Goal: Task Accomplishment & Management: Manage account settings

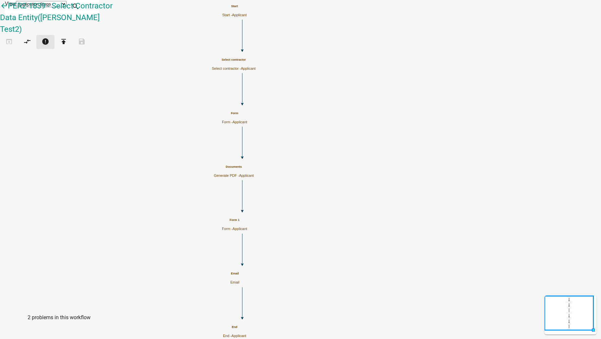
click at [49, 38] on icon "error" at bounding box center [46, 42] width 8 height 9
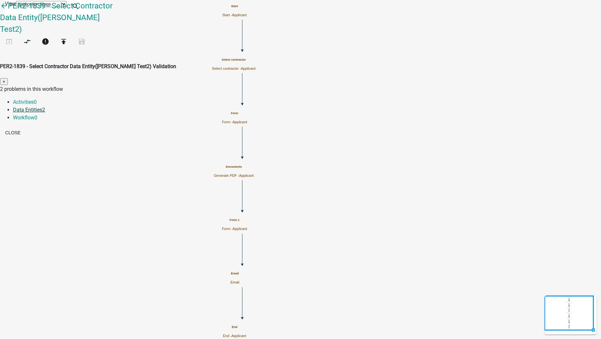
click at [45, 107] on span "2" at bounding box center [43, 110] width 3 height 6
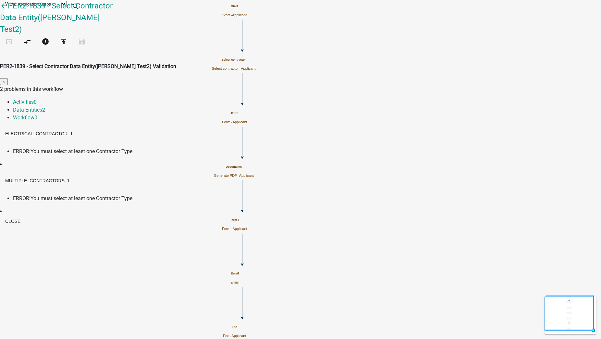
click at [134, 148] on span "You must select at least one Contractor Type." at bounding box center [81, 151] width 103 height 6
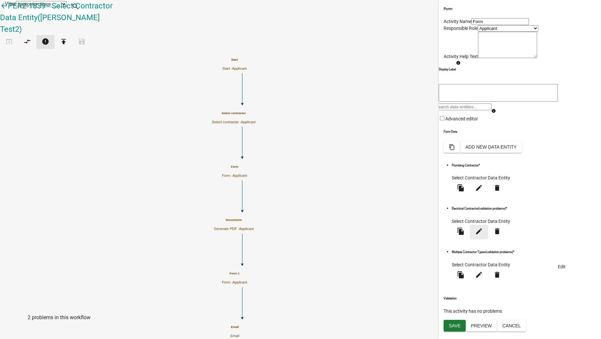
click at [483, 235] on icon "edit" at bounding box center [479, 231] width 8 height 8
select select "select-contractor"
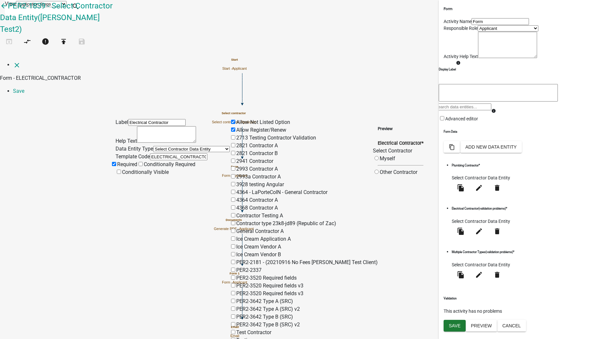
click at [235, 236] on input "Ice Cream Application A" at bounding box center [233, 238] width 4 height 4
checkbox input "true"
click at [235, 244] on input "Ice Cream Vendor A" at bounding box center [233, 246] width 4 height 4
checkbox input "true"
click at [235, 252] on input "Ice Cream Vendor B" at bounding box center [233, 254] width 4 height 4
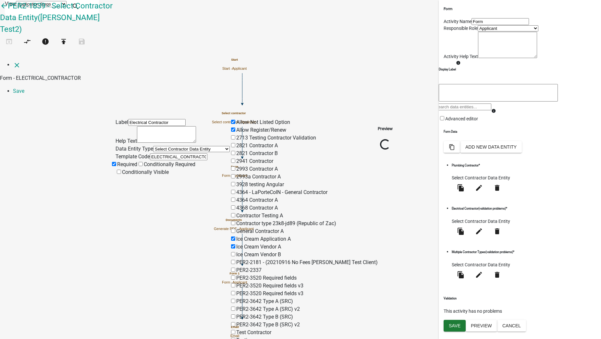
checkbox input "true"
click at [24, 88] on link "Save" at bounding box center [18, 91] width 11 height 6
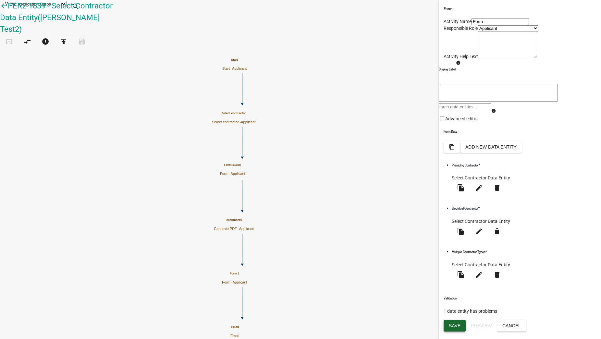
click at [449, 323] on span "Save" at bounding box center [455, 325] width 12 height 5
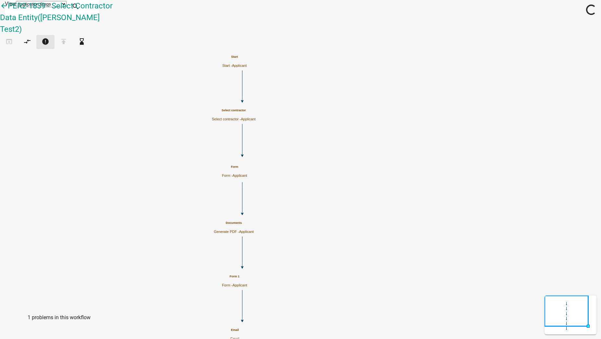
click at [49, 38] on icon "error" at bounding box center [46, 42] width 8 height 9
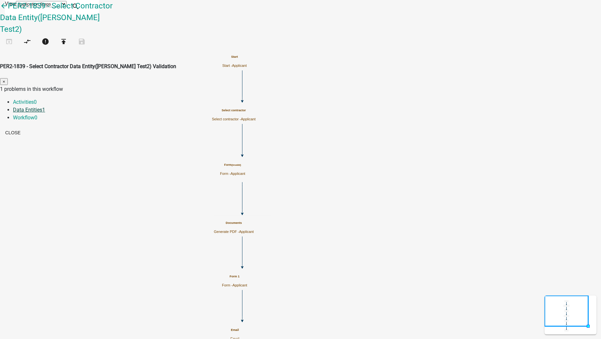
click at [45, 107] on link "Data Entities 1" at bounding box center [29, 110] width 32 height 6
click at [134, 148] on span "You must select at least one Contractor Type." at bounding box center [81, 151] width 103 height 6
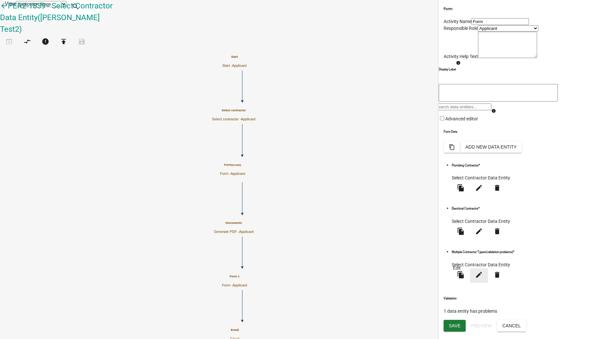
click at [475, 278] on icon "edit" at bounding box center [479, 275] width 8 height 8
select select "select-contractor"
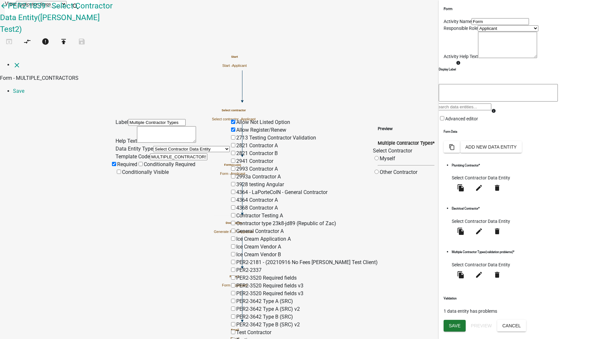
click at [235, 143] on input "2821 Contractor A" at bounding box center [233, 145] width 4 height 4
checkbox input "true"
click at [235, 151] on input "2821 Contractor B" at bounding box center [233, 153] width 4 height 4
checkbox input "true"
click at [24, 88] on link "Save" at bounding box center [18, 91] width 11 height 6
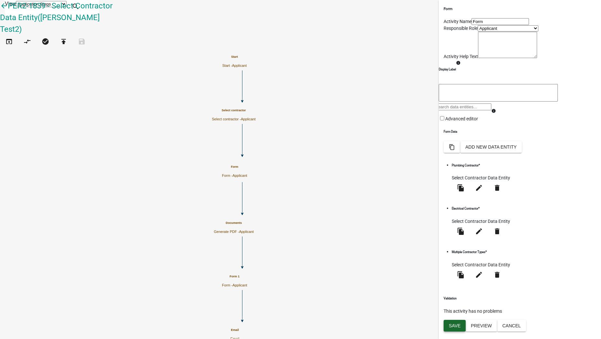
click at [454, 327] on button "Save" at bounding box center [454, 326] width 22 height 12
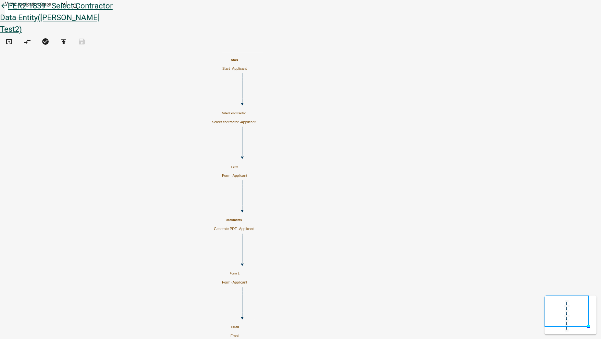
click at [8, 10] on icon "arrow_back" at bounding box center [4, 6] width 8 height 9
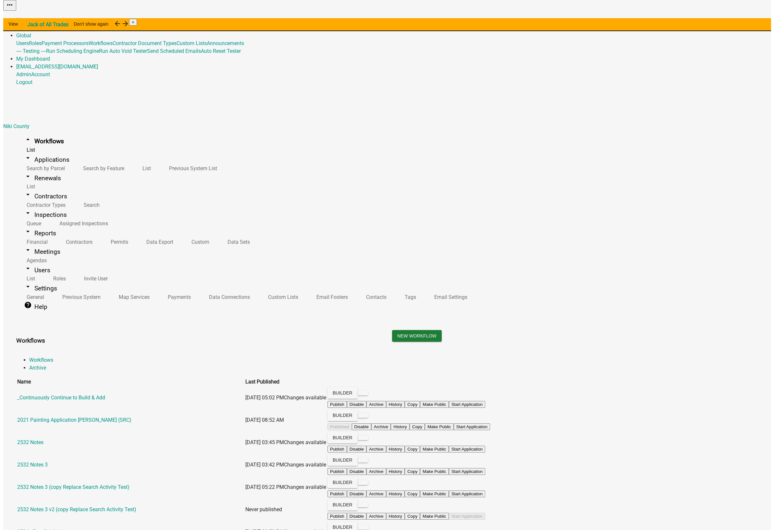
scroll to position [1189, 0]
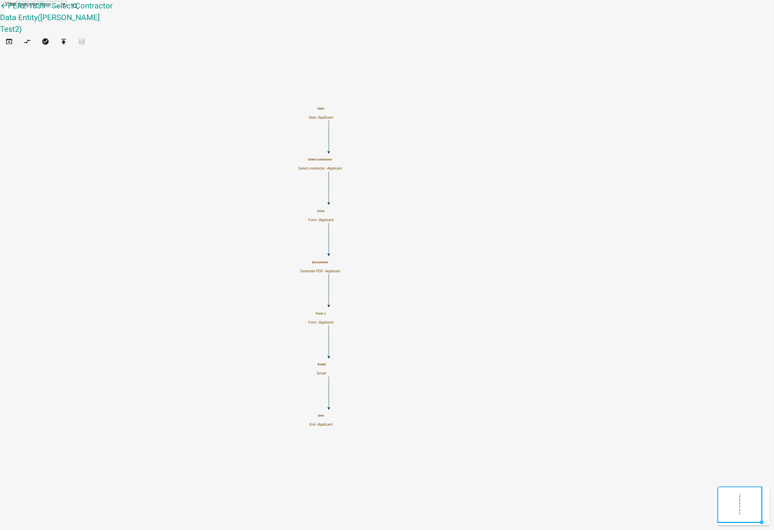
click at [333, 320] on p "Form - Applicant" at bounding box center [320, 322] width 25 height 4
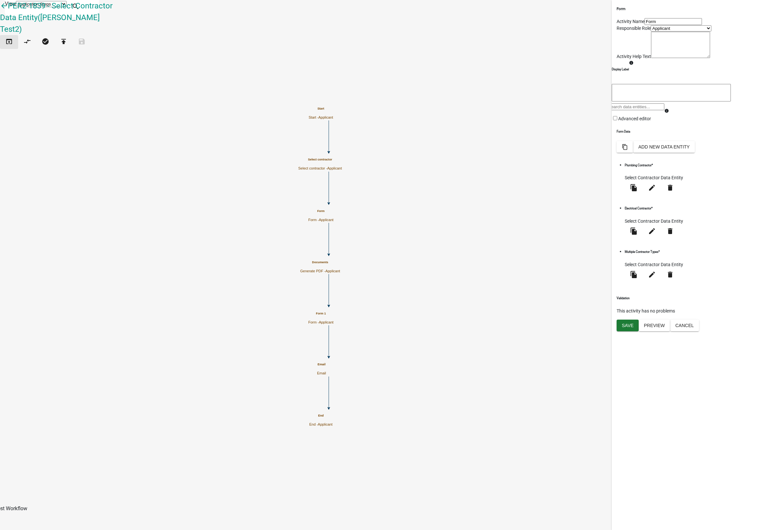
click at [12, 38] on icon "open_in_browser" at bounding box center [9, 42] width 8 height 9
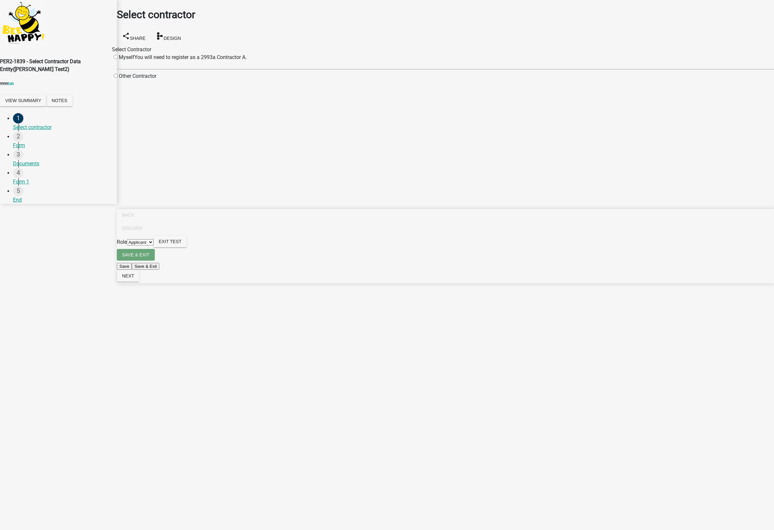
click at [118, 57] on input "radio" at bounding box center [116, 57] width 4 height 4
click at [134, 54] on div "Myself" at bounding box center [123, 60] width 22 height 13
click at [118, 56] on input "radio" at bounding box center [116, 57] width 4 height 4
click at [118, 55] on input "radio" at bounding box center [116, 57] width 4 height 4
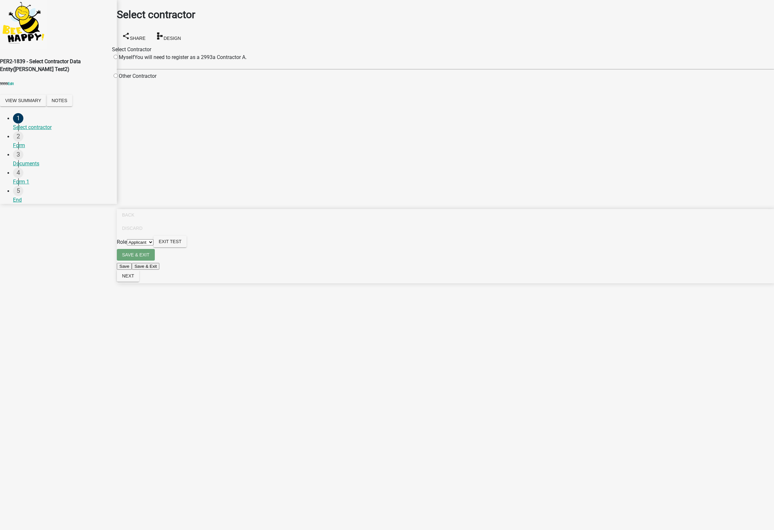
click at [118, 55] on input "radio" at bounding box center [116, 57] width 4 height 4
radio input "false"
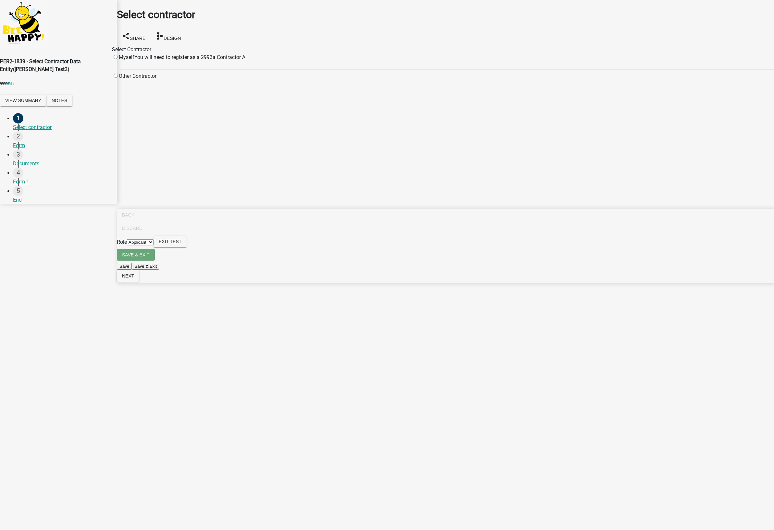
click at [118, 78] on input "radio" at bounding box center [116, 76] width 4 height 4
radio input "true"
click at [230, 80] on input "Search" at bounding box center [200, 76] width 57 height 7
click at [118, 59] on input "radio" at bounding box center [116, 57] width 4 height 4
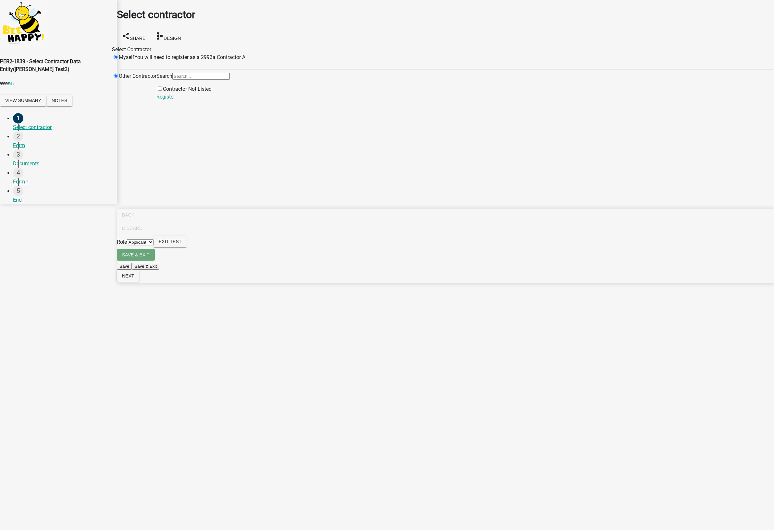
radio input "false"
radio input "true"
click at [175, 100] on link "Register" at bounding box center [165, 97] width 18 height 6
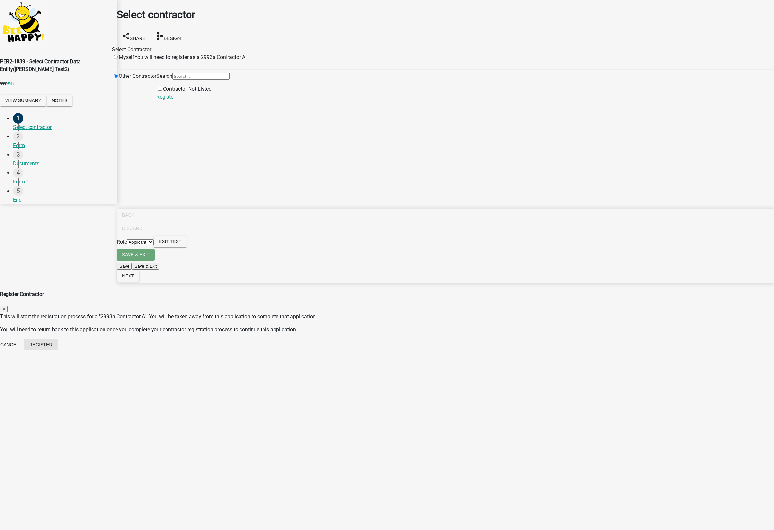
click at [58, 339] on button "Register" at bounding box center [41, 345] width 34 height 12
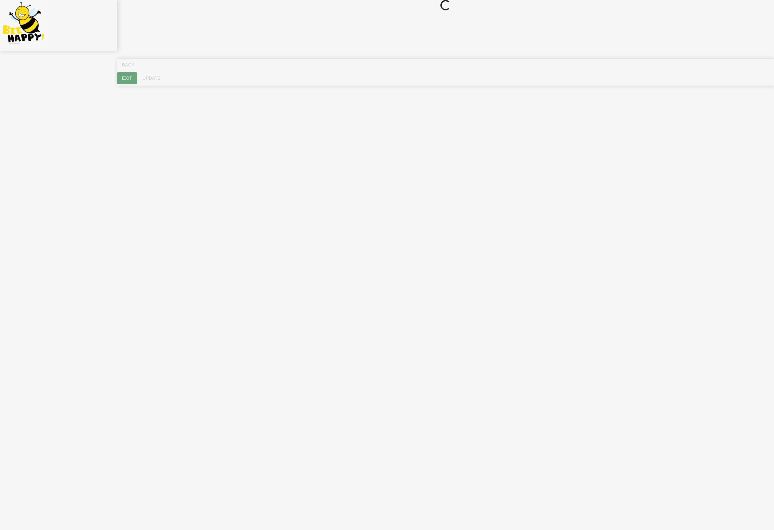
select select "Indiana"
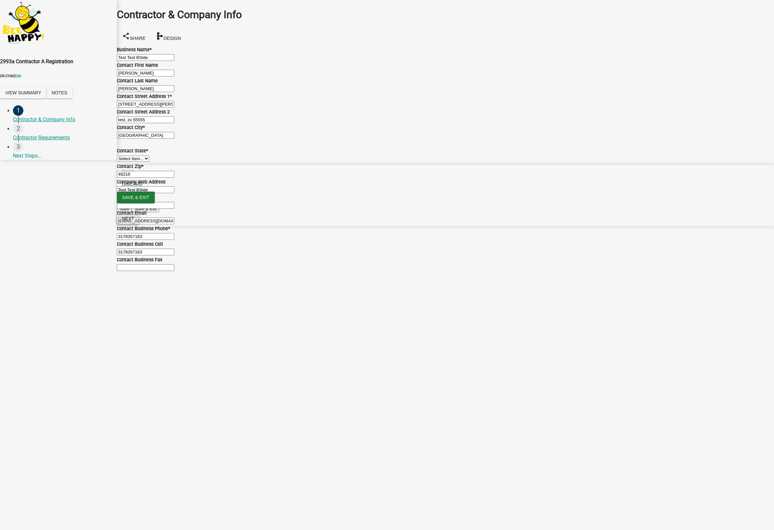
click at [139, 224] on button "Next" at bounding box center [128, 219] width 22 height 12
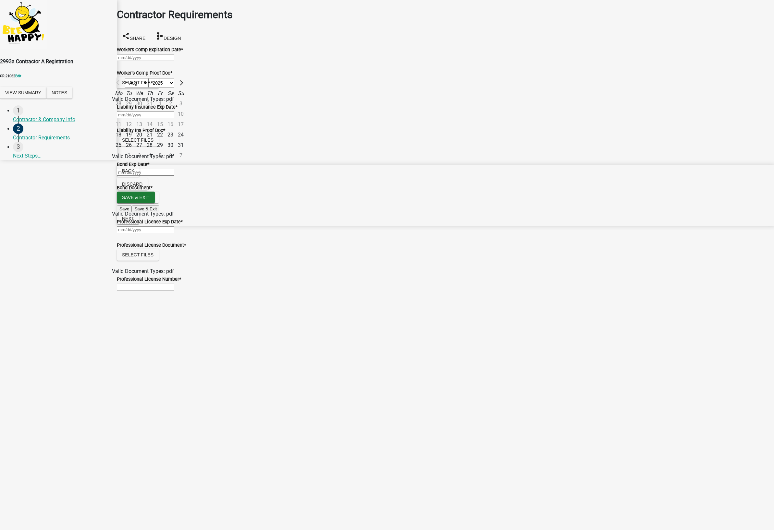
click at [157, 61] on div "Aug Sep Oct Nov Dec 2025 2026 2027 2028 2029 2030 2031 2032 2033 2034 2035 2036…" at bounding box center [445, 58] width 657 height 8
click at [186, 140] on div "31" at bounding box center [180, 145] width 10 height 10
type input "08/31/2025"
click at [154, 119] on div at bounding box center [445, 115] width 657 height 8
click at [186, 208] on div "31" at bounding box center [180, 203] width 10 height 10
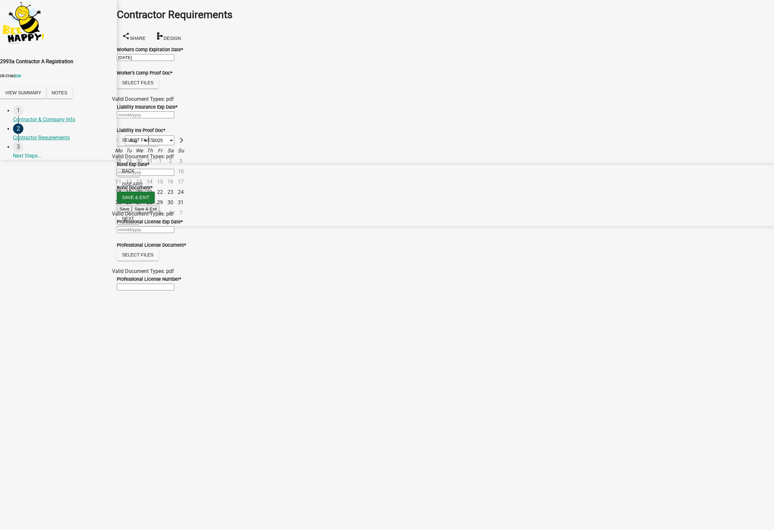
type input "08/31/2025"
click at [154, 176] on div at bounding box center [445, 172] width 657 height 8
click at [186, 265] on div "31" at bounding box center [180, 260] width 10 height 10
type input "08/31/2025"
click at [167, 234] on div "Aug Sep Oct Nov Dec 2025 2026 2027 2028 2029 2030 2031 2032 2033 2034 2035 2036…" at bounding box center [445, 230] width 657 height 8
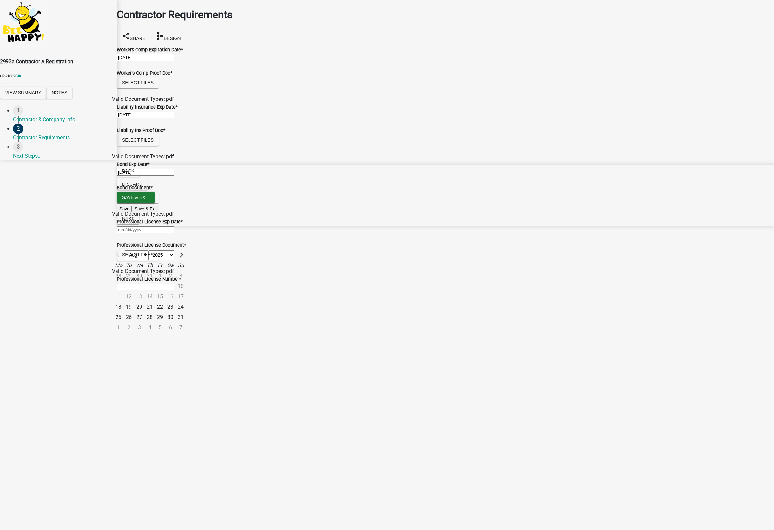
click at [186, 323] on div "31" at bounding box center [180, 317] width 10 height 10
type input "08/31/2025"
click at [148, 291] on input "Professional License Number *" at bounding box center [145, 287] width 57 height 7
type input "123"
click at [147, 261] on button "Select files" at bounding box center [138, 255] width 42 height 12
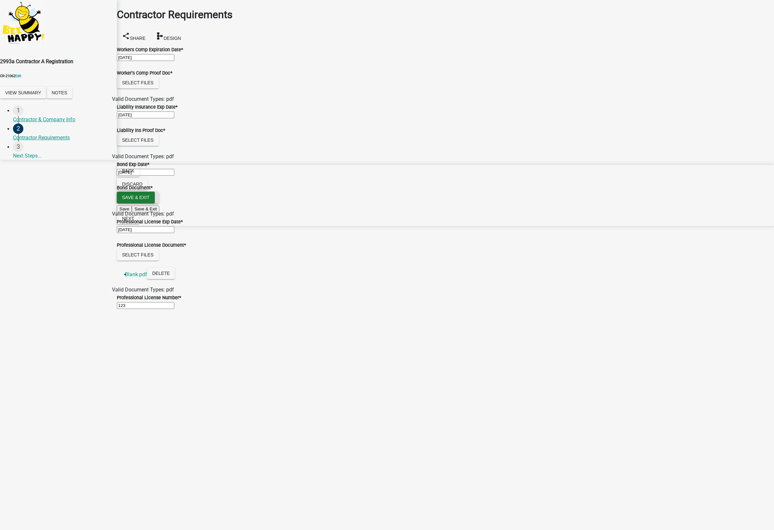
click at [153, 203] on button "Select files" at bounding box center [138, 198] width 42 height 12
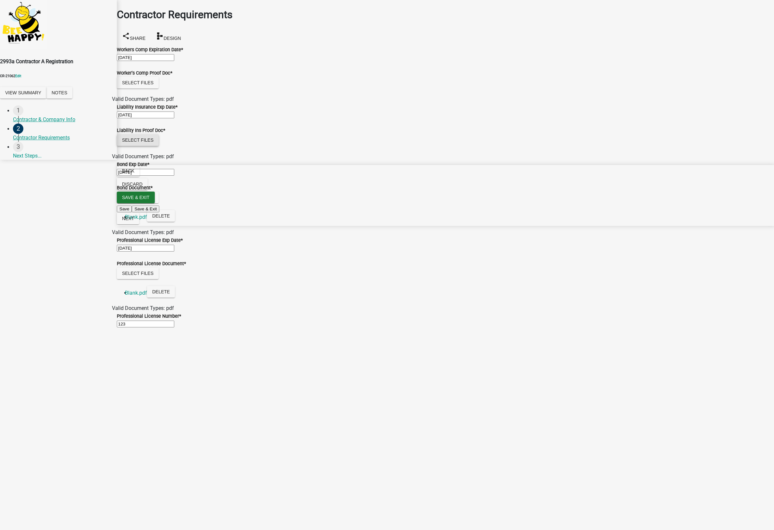
click at [145, 146] on button "Select files" at bounding box center [138, 140] width 42 height 12
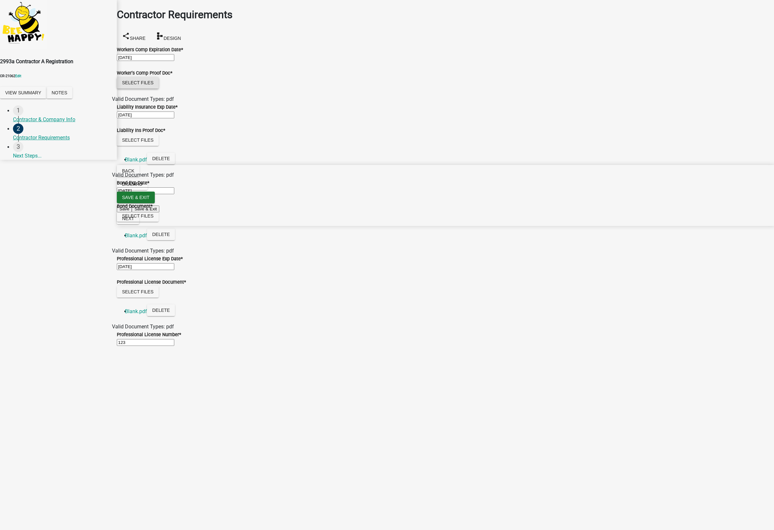
click at [137, 89] on button "Select files" at bounding box center [138, 83] width 42 height 12
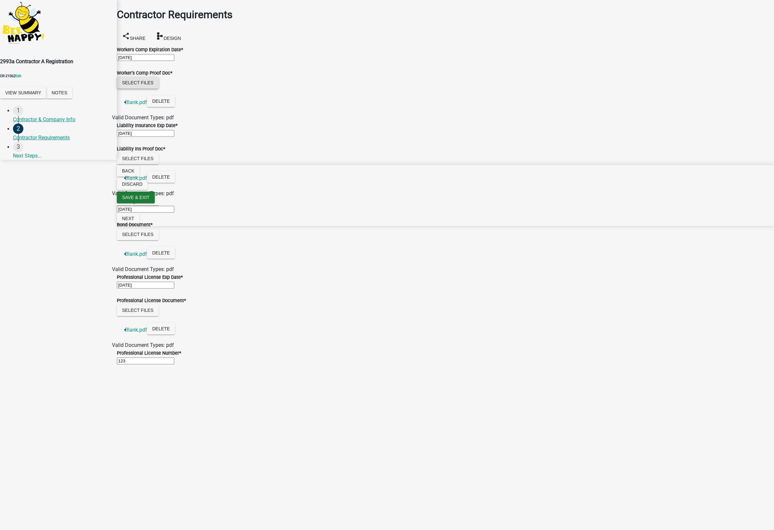
scroll to position [15, 0]
click at [134, 221] on span "Next" at bounding box center [128, 218] width 12 height 5
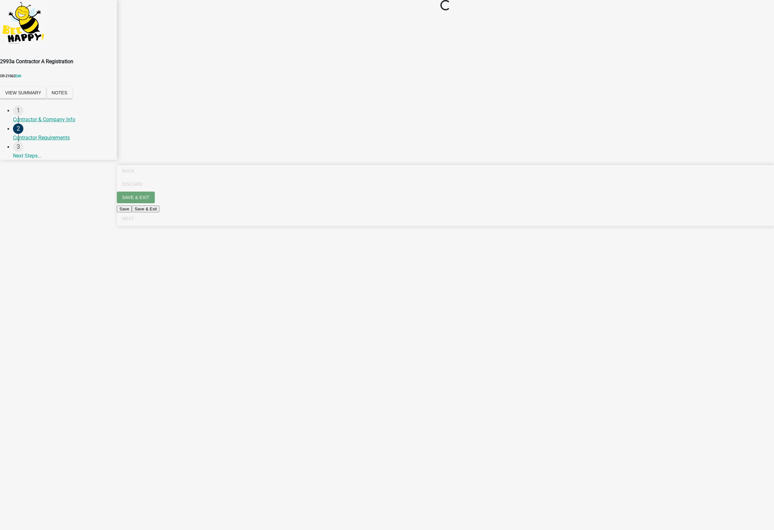
scroll to position [0, 0]
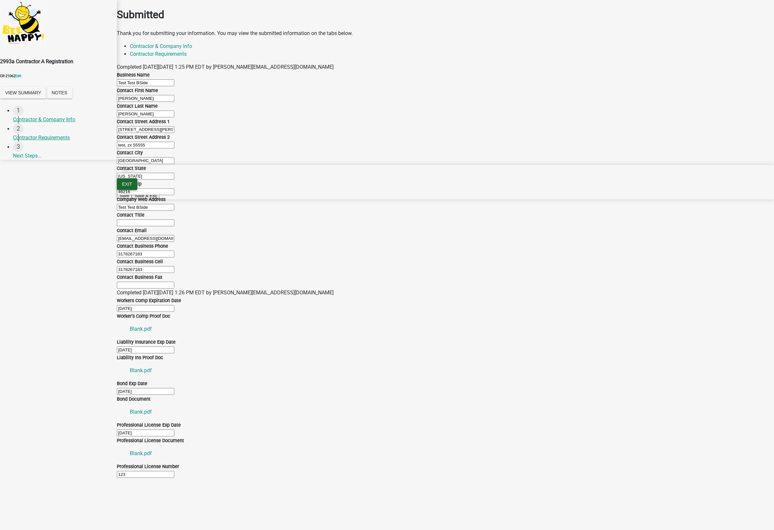
click at [132, 187] on span "Exit" at bounding box center [127, 184] width 10 height 5
click at [746, 511] on button "Save & Exit" at bounding box center [760, 514] width 28 height 7
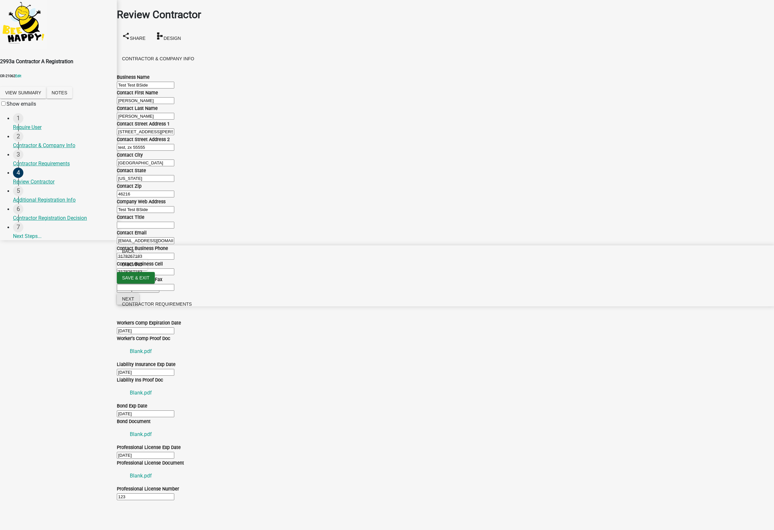
click at [134, 302] on span "Next" at bounding box center [128, 298] width 12 height 5
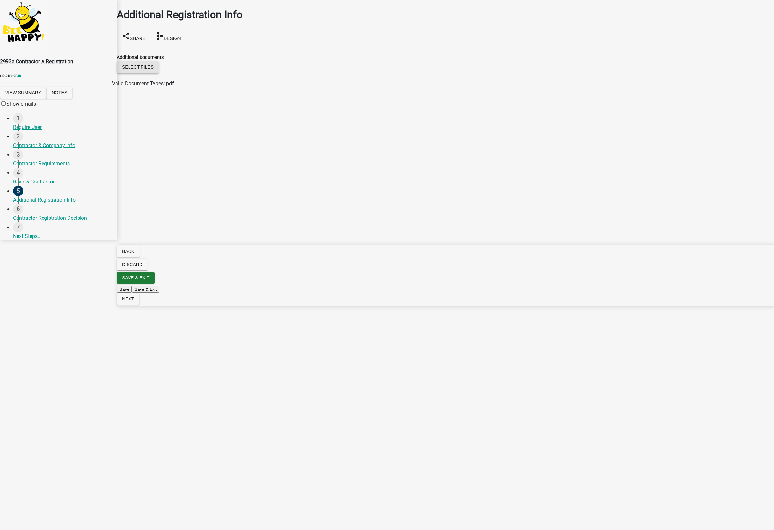
click at [158, 61] on button "Select files" at bounding box center [138, 67] width 42 height 12
click at [134, 302] on span "Next" at bounding box center [128, 298] width 12 height 5
click at [149, 65] on select "Select Item... Approved Denied" at bounding box center [133, 65] width 32 height 6
click at [124, 62] on select "Select Item... Approved Denied" at bounding box center [133, 65] width 32 height 6
select select "4b86b809-39dd-4c68-9f3d-fdb3e7050482"
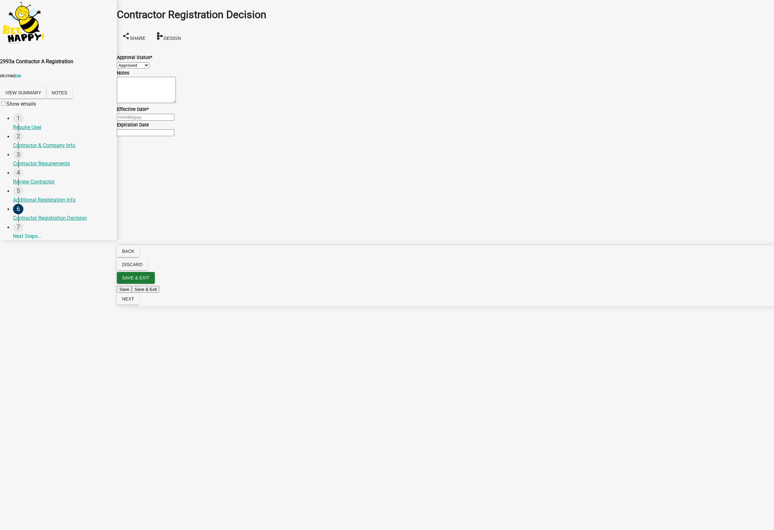
click at [150, 121] on div at bounding box center [445, 117] width 657 height 8
select select "8"
select select "2025"
click at [186, 210] on div "31" at bounding box center [180, 205] width 10 height 10
type input "08/31/2025"
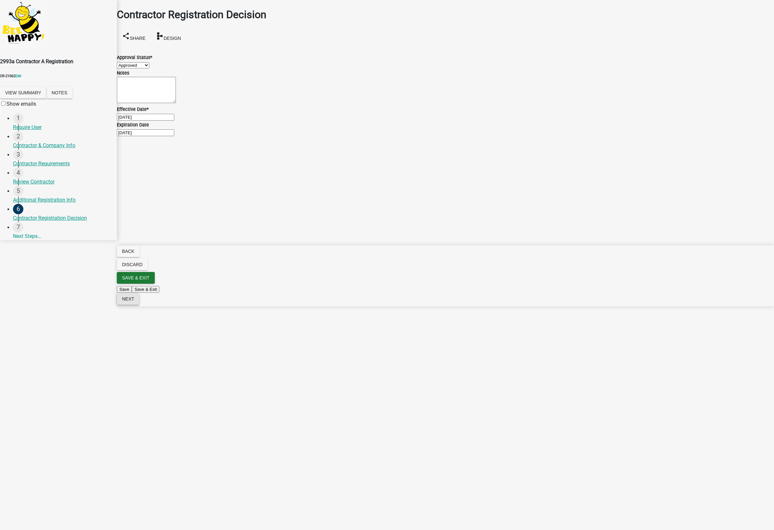
click at [139, 305] on button "Next" at bounding box center [128, 299] width 22 height 12
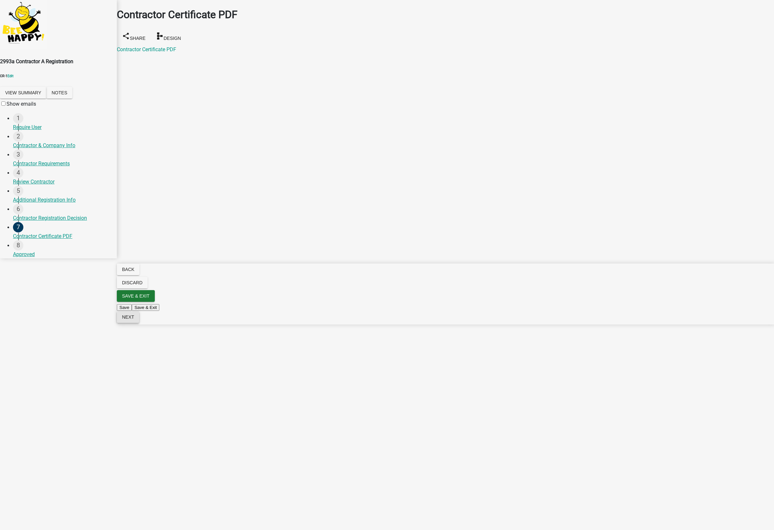
click at [134, 320] on span "Next" at bounding box center [128, 317] width 12 height 5
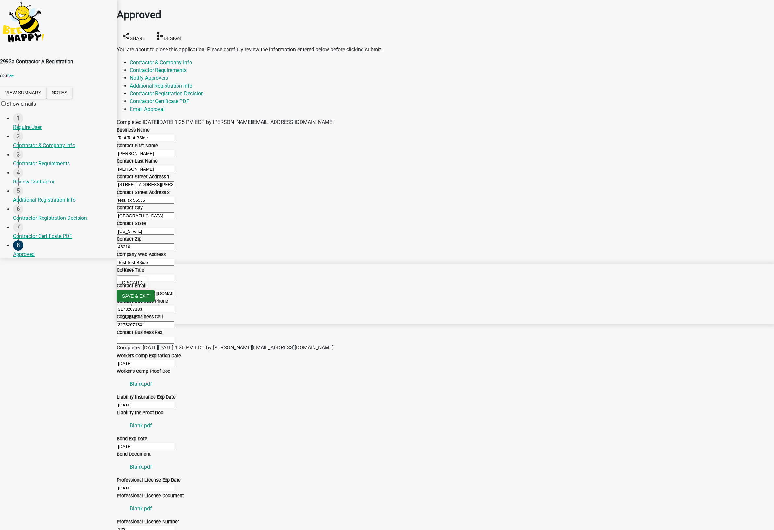
scroll to position [83, 0]
click at [139, 320] on span "Submit" at bounding box center [130, 317] width 17 height 5
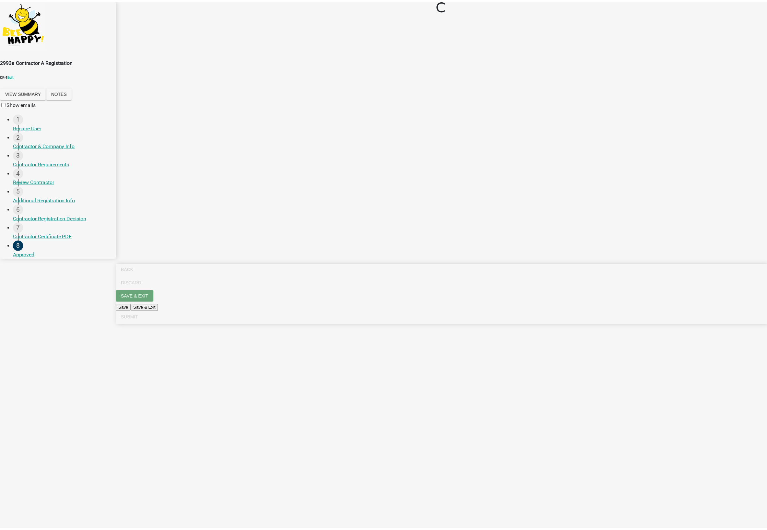
scroll to position [0, 0]
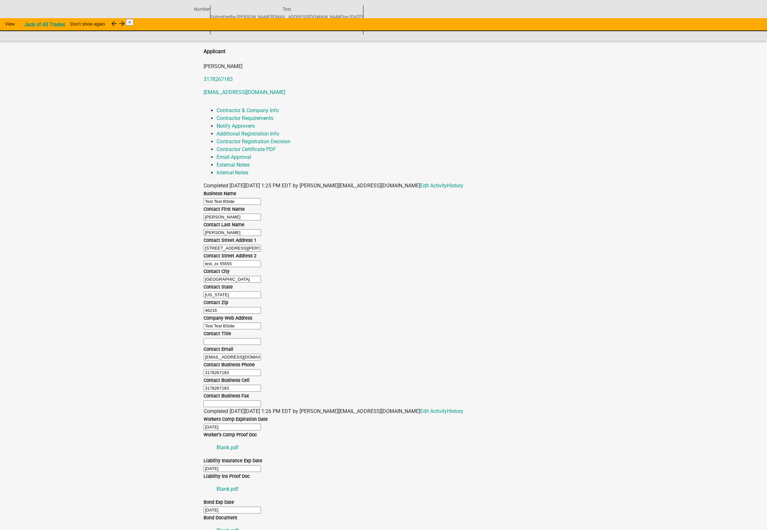
scroll to position [188, 0]
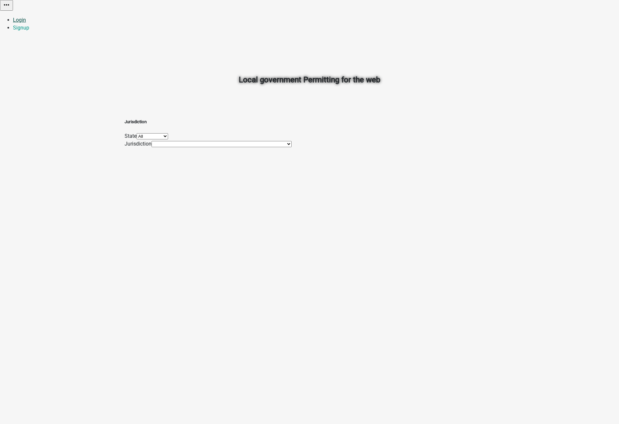
click at [26, 17] on link "Login" at bounding box center [19, 20] width 13 height 6
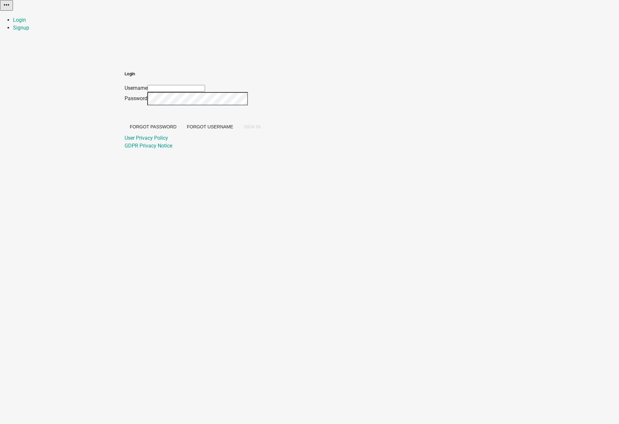
click at [205, 85] on input "Username" at bounding box center [176, 88] width 57 height 7
type input "[EMAIL_ADDRESS][DOMAIN_NAME]"
click at [260, 129] on span "SIGN IN" at bounding box center [252, 126] width 17 height 5
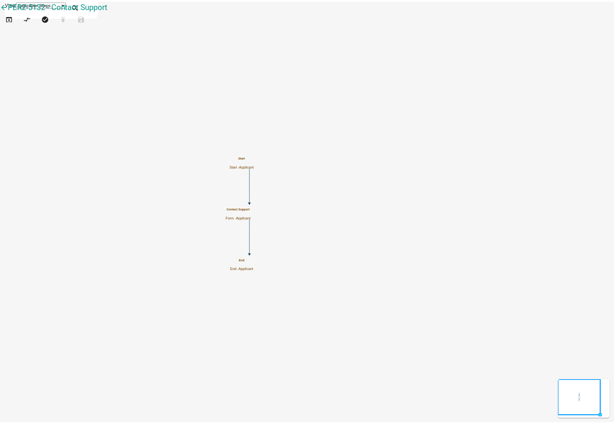
scroll to position [227, 0]
click at [13, 23] on icon "open_in_browser" at bounding box center [9, 18] width 8 height 9
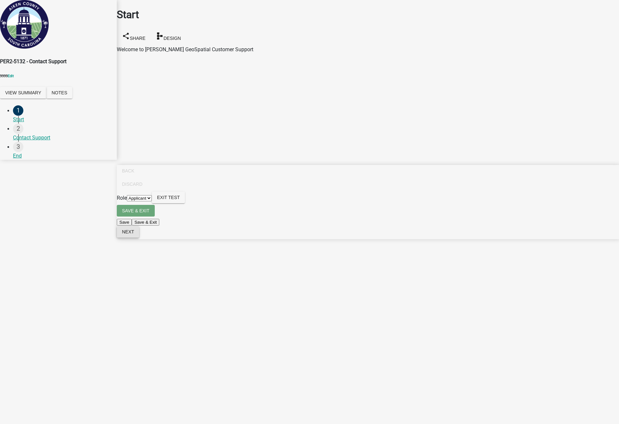
click at [134, 235] on span "Next" at bounding box center [128, 231] width 12 height 5
click at [166, 70] on textarea "What is your problem? *" at bounding box center [146, 67] width 59 height 26
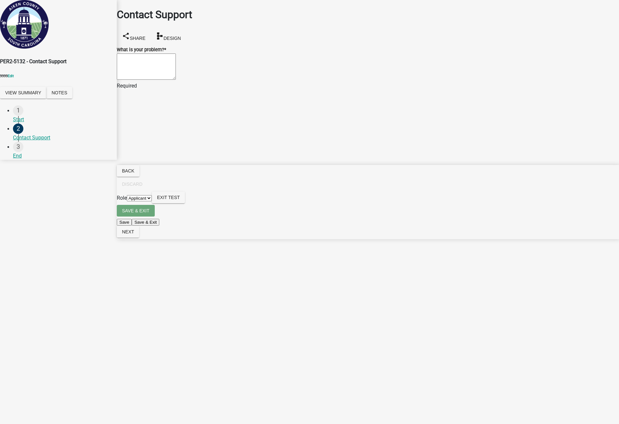
click at [153, 76] on textarea "What is your problem? *" at bounding box center [146, 67] width 59 height 26
type textarea "asdfghjkl;'"
click at [285, 185] on main "Contact Support share Share schema Design What is your problem? * asdfghjkl;' R…" at bounding box center [368, 202] width 502 height 405
click at [139, 238] on button "Next" at bounding box center [128, 232] width 22 height 12
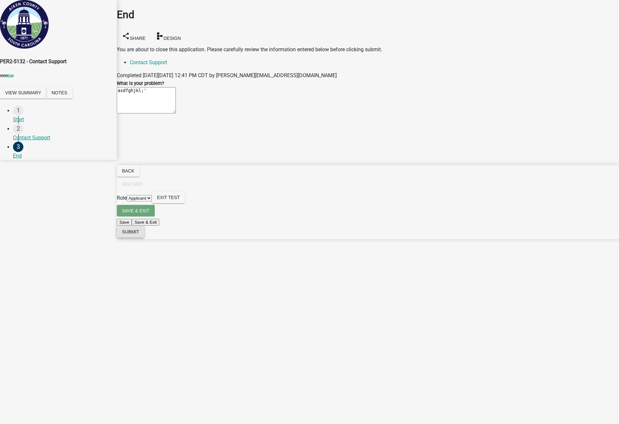
click at [139, 235] on span "Submit" at bounding box center [130, 231] width 17 height 5
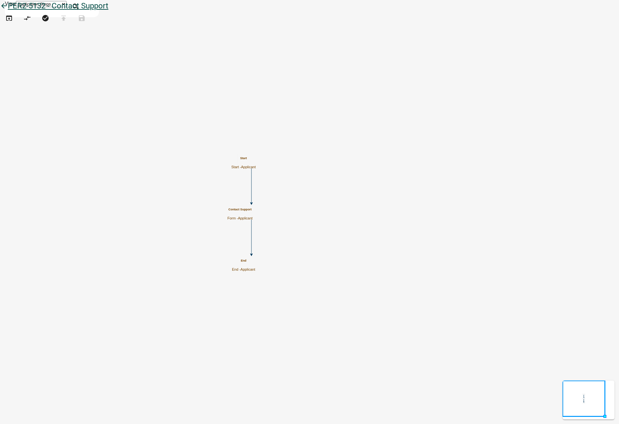
click at [8, 11] on icon "arrow_back" at bounding box center [4, 6] width 8 height 9
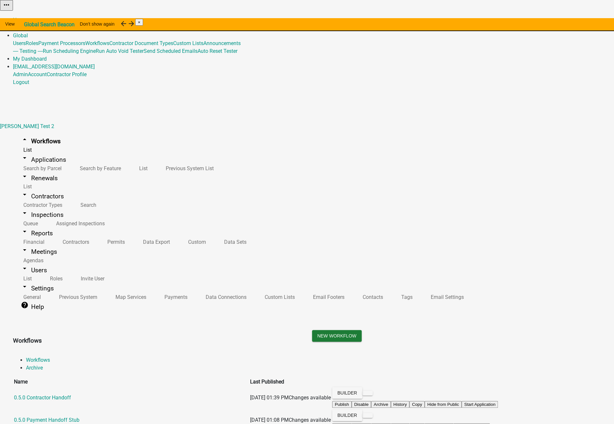
scroll to position [32, 0]
click at [28, 32] on link "Global" at bounding box center [20, 35] width 15 height 6
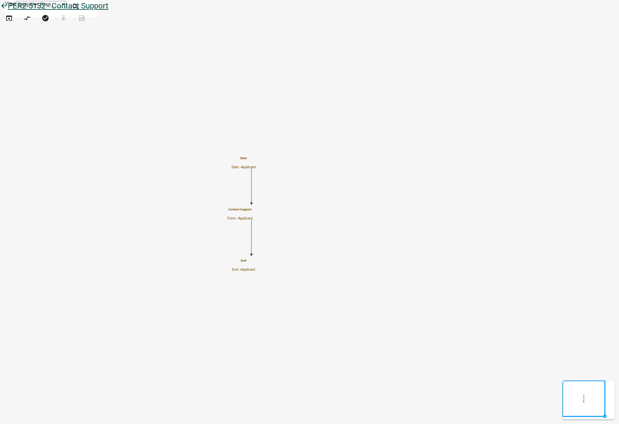
click at [8, 9] on icon "arrow_back" at bounding box center [4, 6] width 8 height 9
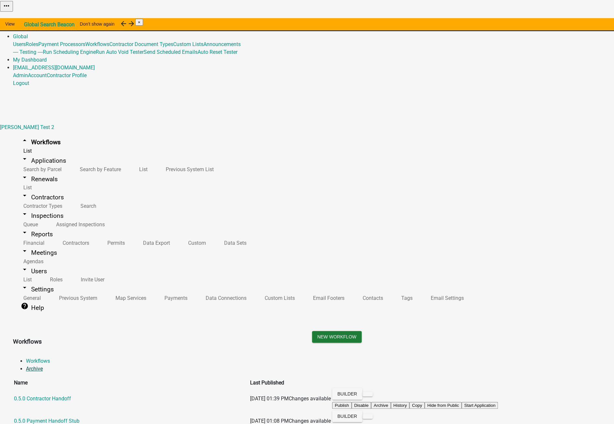
scroll to position [3964, 0]
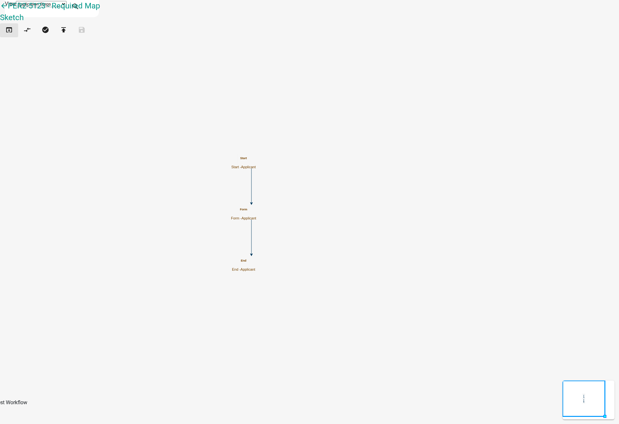
click at [13, 35] on icon "open_in_browser" at bounding box center [9, 30] width 8 height 9
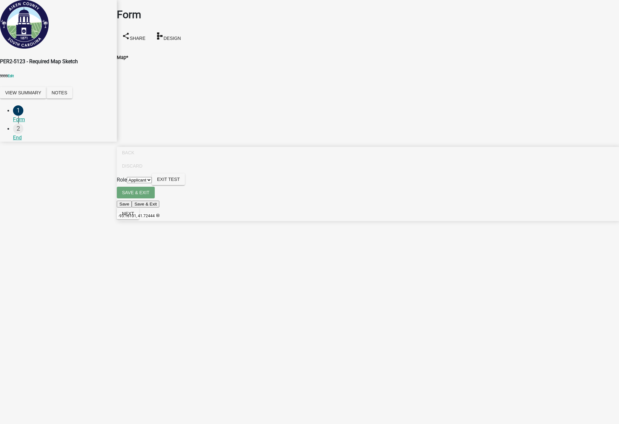
click at [125, 69] on span at bounding box center [121, 71] width 5 height 5
click at [112, 97] on div at bounding box center [112, 142] width 0 height 162
click at [112, 158] on div at bounding box center [112, 142] width 0 height 162
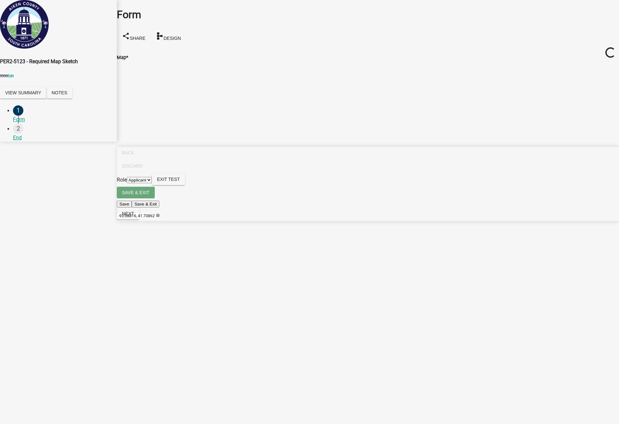
click at [152, 183] on select "Applicant Admin" at bounding box center [139, 180] width 25 height 6
click at [125, 148] on span at bounding box center [121, 150] width 5 height 5
click at [112, 161] on div at bounding box center [112, 142] width 0 height 162
click at [139, 220] on button "Next" at bounding box center [128, 214] width 22 height 12
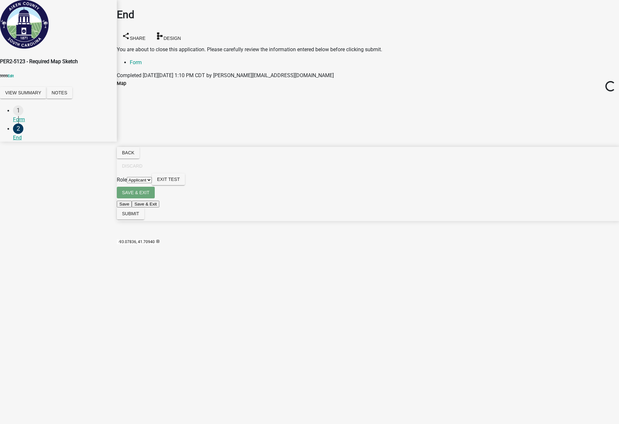
click at [152, 183] on select "Applicant Admin" at bounding box center [139, 180] width 25 height 6
select select "eeaf323d-3f14-4767-83da-d3f35b512d77"
click at [152, 183] on select "Applicant Admin" at bounding box center [139, 180] width 25 height 6
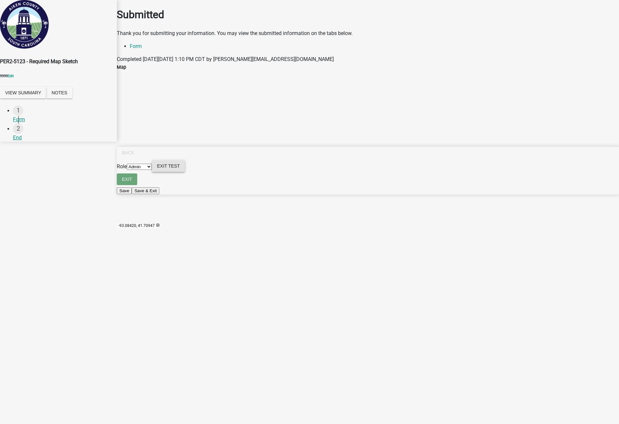
click at [180, 169] on span "Exit Test" at bounding box center [168, 165] width 23 height 5
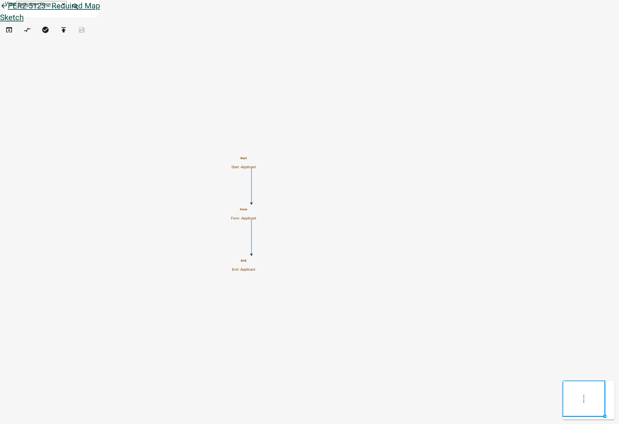
click at [8, 10] on icon "arrow_back" at bounding box center [4, 6] width 8 height 9
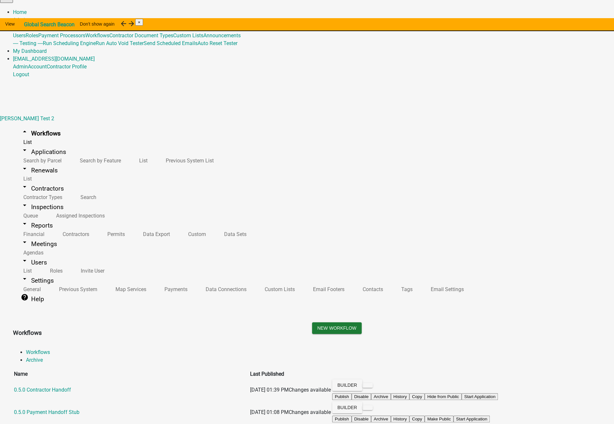
scroll to position [3964, 0]
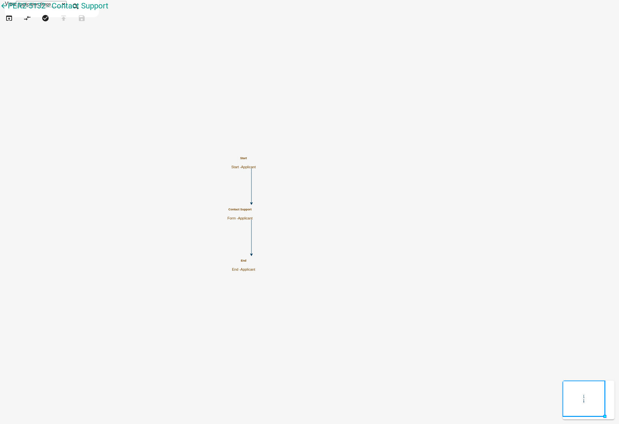
click at [253, 211] on h5 "Contact Support" at bounding box center [239, 210] width 25 height 4
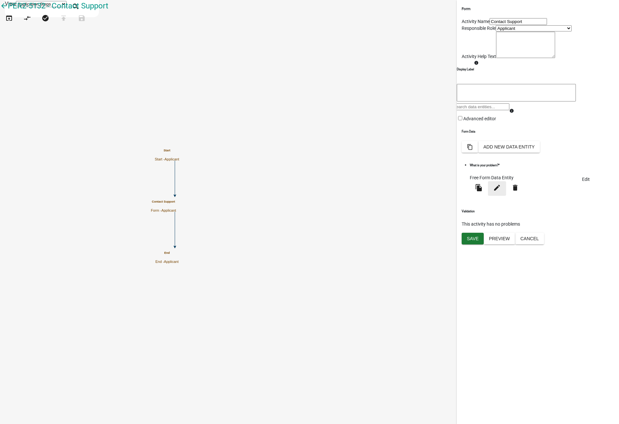
click at [501, 192] on icon "edit" at bounding box center [497, 188] width 8 height 8
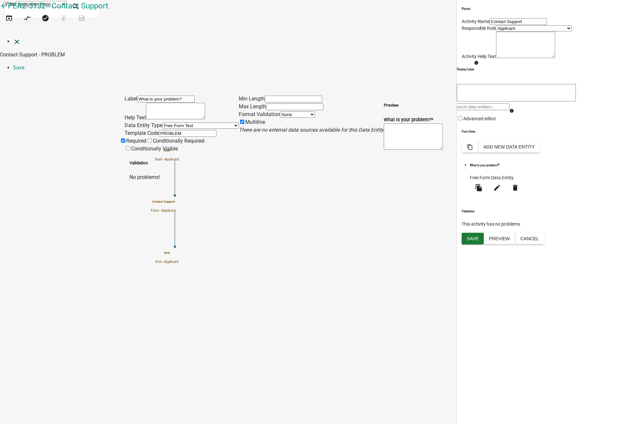
click at [13, 38] on icon "close" at bounding box center [17, 42] width 8 height 8
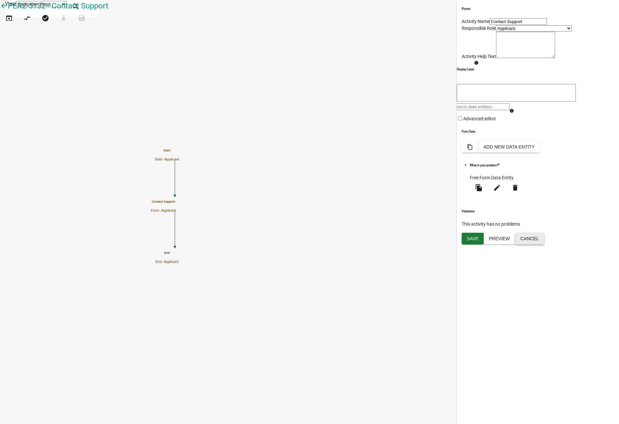
click at [544, 245] on button "Cancel" at bounding box center [529, 239] width 29 height 12
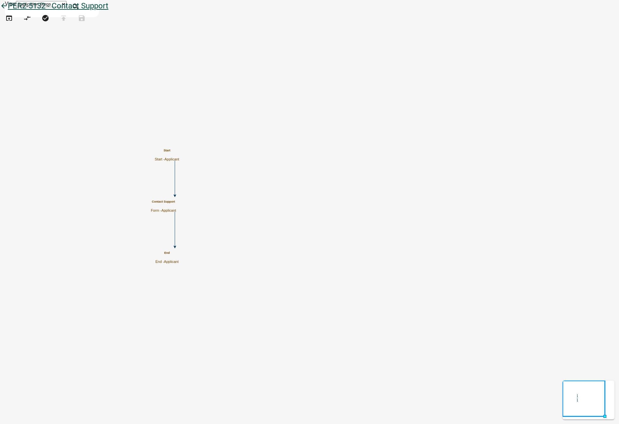
click at [8, 11] on icon "arrow_back" at bounding box center [4, 6] width 8 height 9
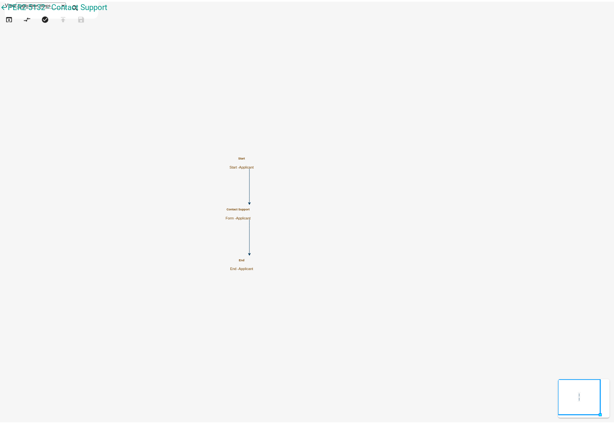
scroll to position [318, 0]
click at [8, 10] on icon "arrow_back" at bounding box center [4, 6] width 8 height 9
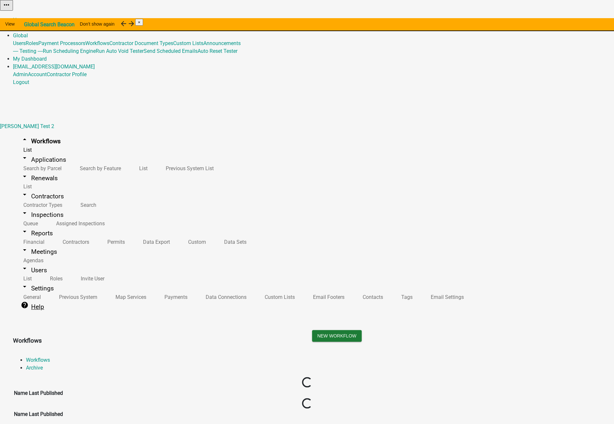
click at [22, 299] on link "help Help" at bounding box center [32, 306] width 39 height 15
click at [63, 373] on link "Contact Support" at bounding box center [44, 376] width 37 height 6
click at [39, 134] on link "arrow_drop_down Workflows" at bounding box center [40, 141] width 55 height 15
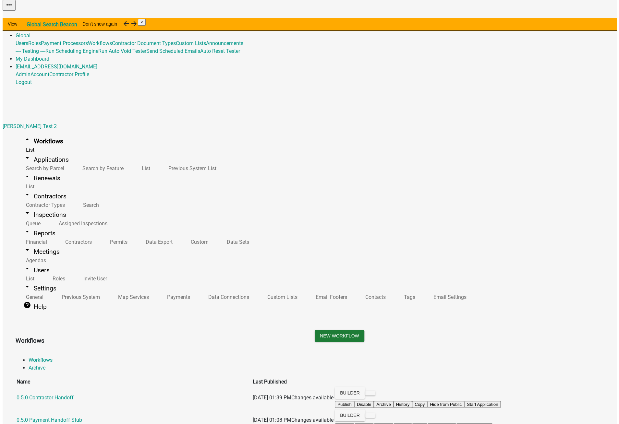
scroll to position [3964, 0]
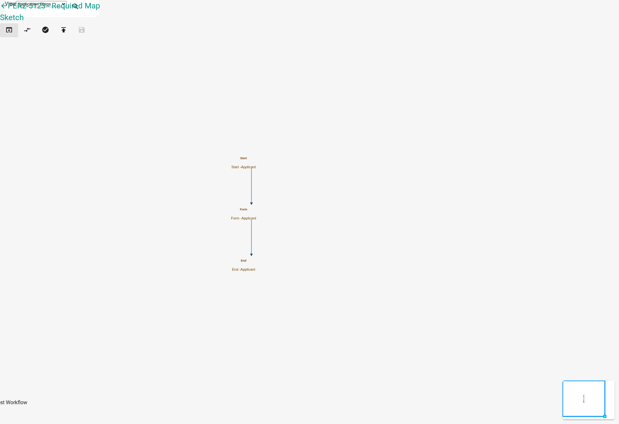
click at [13, 35] on icon "open_in_browser" at bounding box center [9, 30] width 8 height 9
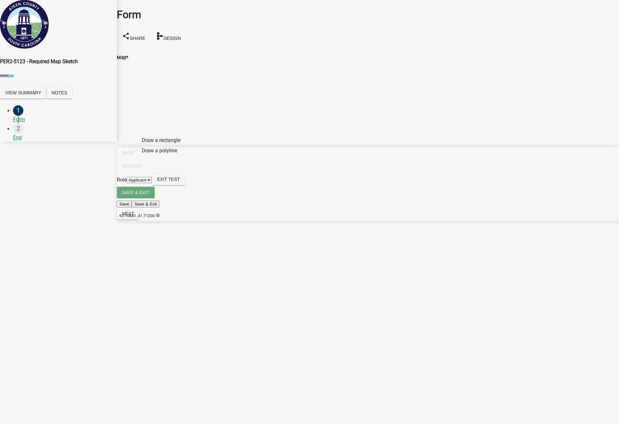
drag, startPoint x: 134, startPoint y: 142, endPoint x: 153, endPoint y: 136, distance: 19.9
click at [125, 148] on span at bounding box center [121, 150] width 5 height 5
click at [112, 181] on div at bounding box center [112, 142] width 0 height 162
click at [261, 312] on main "Form share Share schema Design Map * Zoom in Zoom out Find my location Powered …" at bounding box center [368, 202] width 502 height 405
click at [139, 220] on button "Next" at bounding box center [128, 214] width 22 height 12
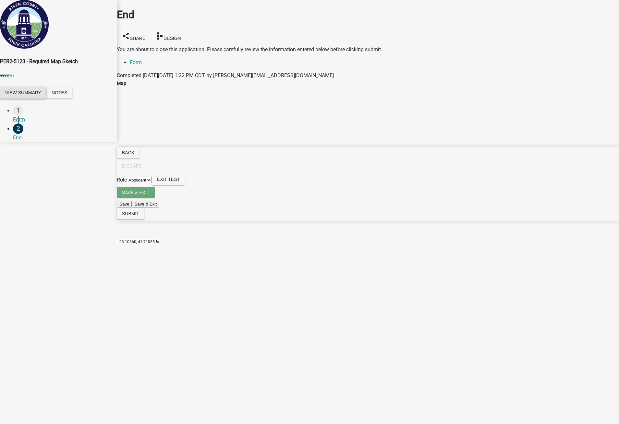
click at [24, 98] on button "View Summary" at bounding box center [23, 93] width 46 height 12
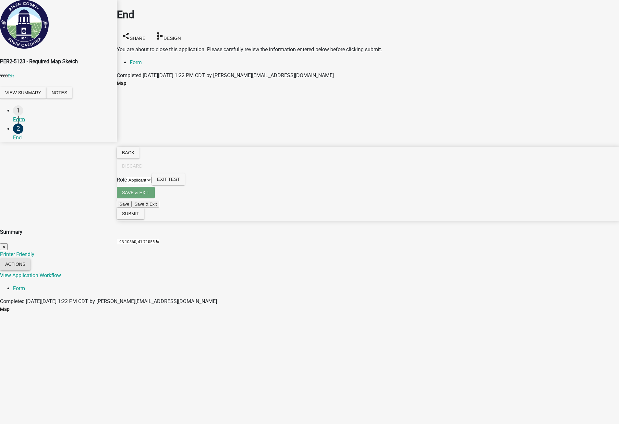
click at [30, 259] on button "Actions" at bounding box center [15, 265] width 30 height 12
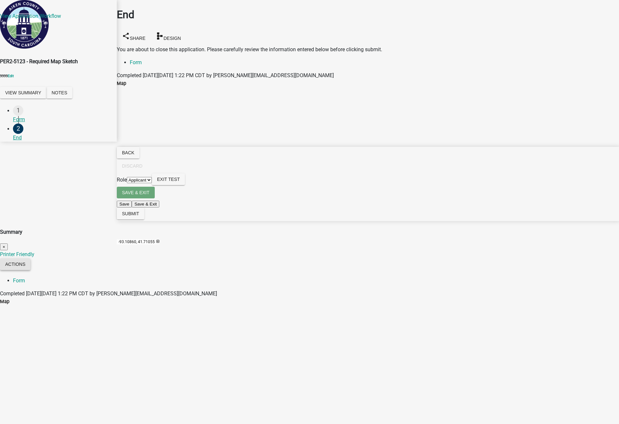
click at [30, 259] on button "Actions" at bounding box center [15, 265] width 30 height 12
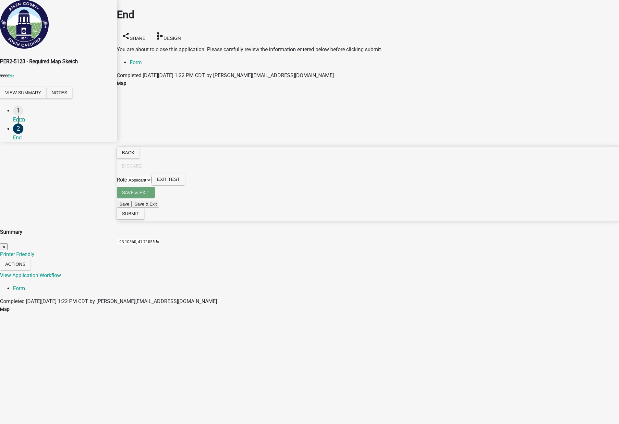
click at [5, 245] on span "×" at bounding box center [4, 247] width 3 height 5
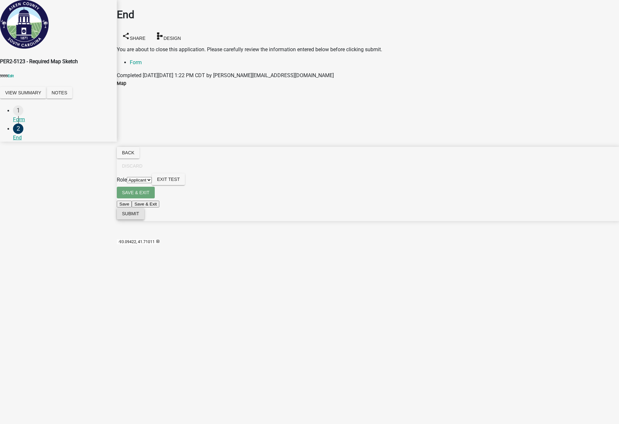
click at [139, 216] on span "Submit" at bounding box center [130, 213] width 17 height 5
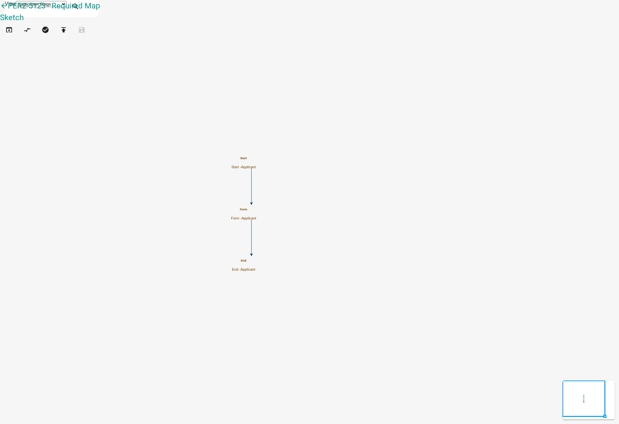
click at [256, 214] on div "Form Form - Applicant" at bounding box center [243, 214] width 25 height 13
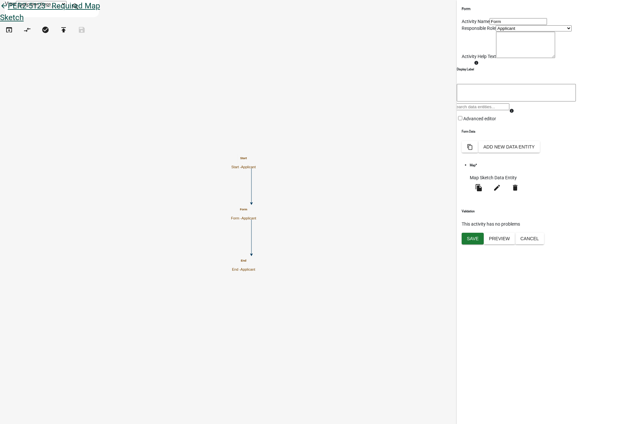
click at [8, 11] on icon "arrow_back" at bounding box center [4, 6] width 8 height 9
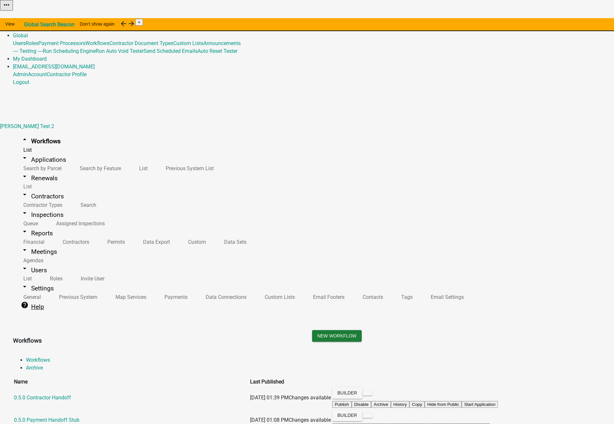
click at [24, 299] on link "help Help" at bounding box center [32, 306] width 39 height 15
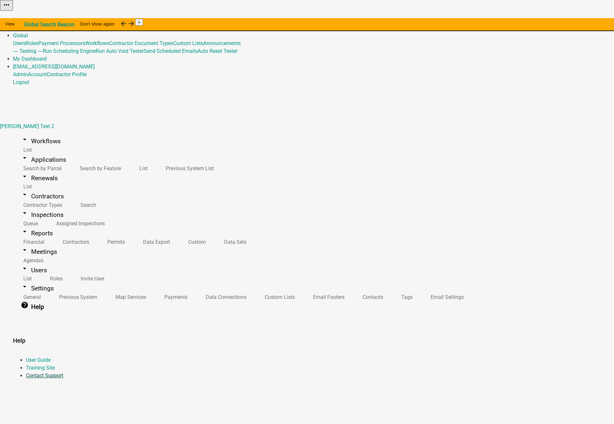
click at [63, 373] on link "Contact Support" at bounding box center [44, 376] width 37 height 6
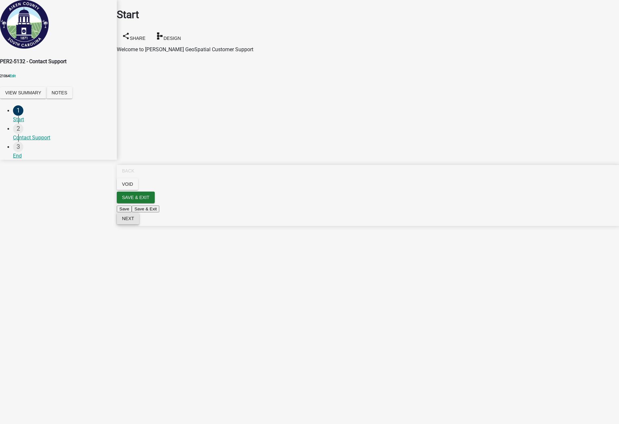
click at [134, 221] on span "Next" at bounding box center [128, 218] width 12 height 5
click at [165, 72] on textarea "What is your problem? *" at bounding box center [146, 67] width 59 height 26
type textarea "asftygl;[DOMAIN_NAME]"
click at [139, 224] on button "Next" at bounding box center [128, 219] width 22 height 12
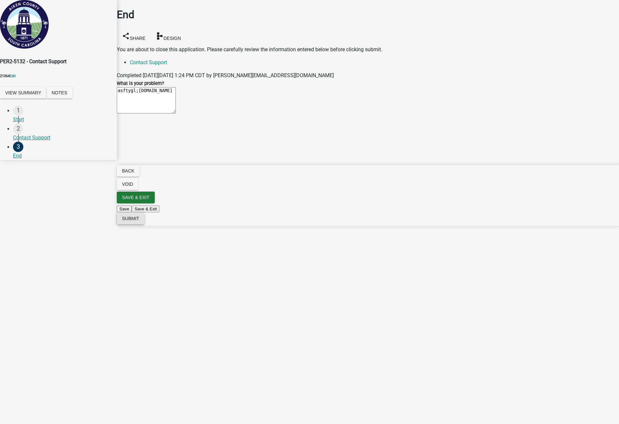
click at [139, 221] on span "Submit" at bounding box center [130, 218] width 17 height 5
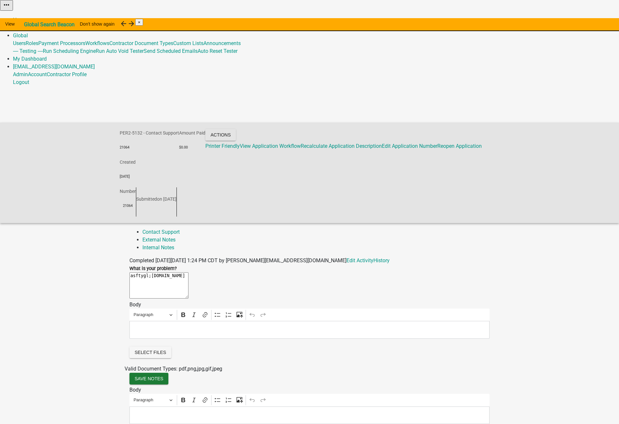
click at [27, 17] on link "Home" at bounding box center [20, 20] width 14 height 6
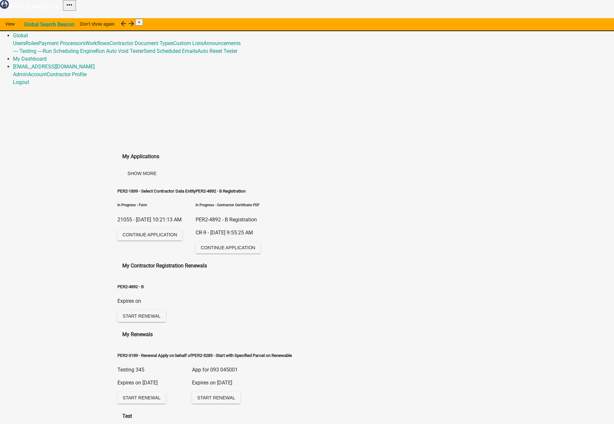
click at [28, 25] on link "Admin" at bounding box center [20, 28] width 15 height 6
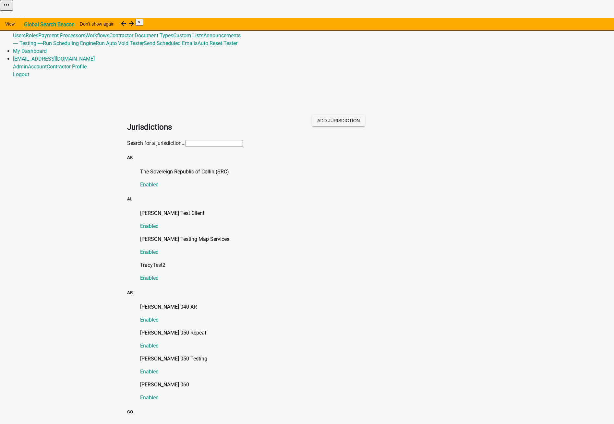
click at [186, 140] on input "text" at bounding box center [214, 143] width 57 height 7
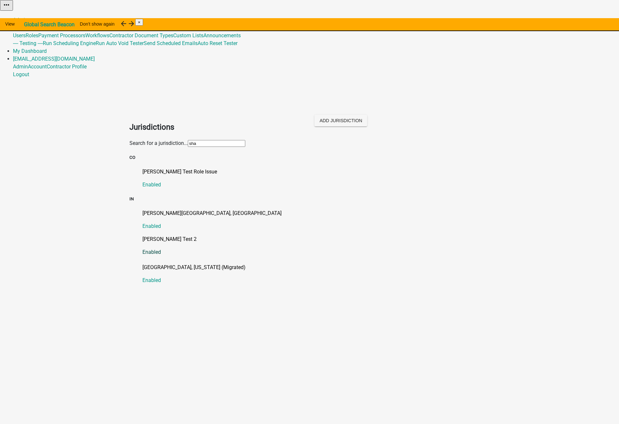
type input "sha"
click at [147, 235] on p "[PERSON_NAME] Test 2" at bounding box center [315, 239] width 347 height 8
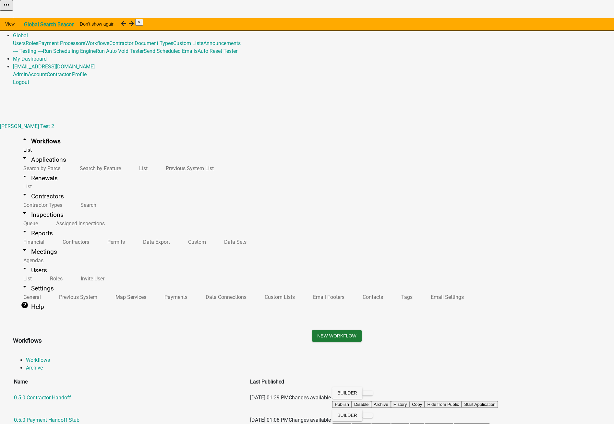
click at [21, 299] on link "help Help" at bounding box center [32, 306] width 39 height 15
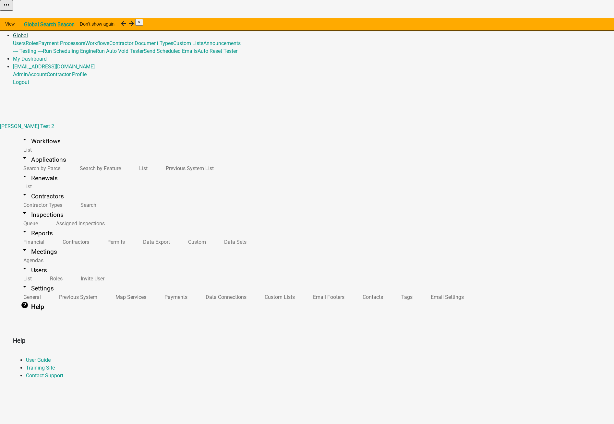
click at [28, 32] on link "Global" at bounding box center [20, 35] width 15 height 6
drag, startPoint x: 110, startPoint y: 99, endPoint x: 107, endPoint y: 100, distance: 3.4
click at [63, 373] on link "Contact Support" at bounding box center [44, 376] width 37 height 6
click at [28, 32] on link "Global" at bounding box center [20, 35] width 15 height 6
click at [28, 25] on link "Admin" at bounding box center [20, 28] width 15 height 6
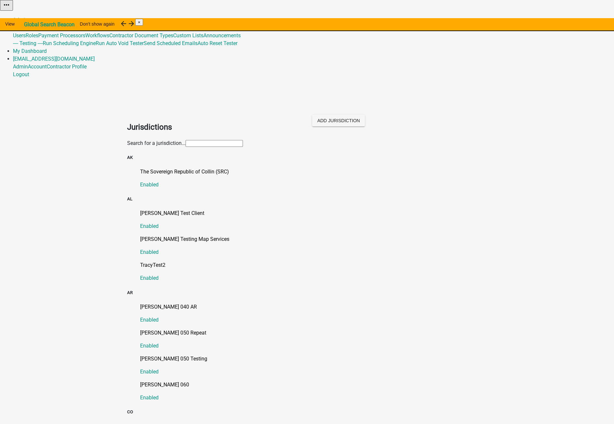
click at [28, 25] on link "Global" at bounding box center [20, 28] width 15 height 6
click at [237, 46] on link "Auto Reset Tester" at bounding box center [218, 43] width 40 height 6
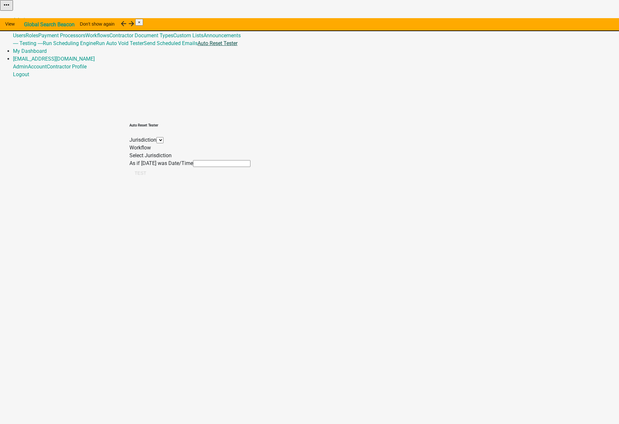
select select
click at [28, 17] on link "Admin" at bounding box center [20, 20] width 15 height 6
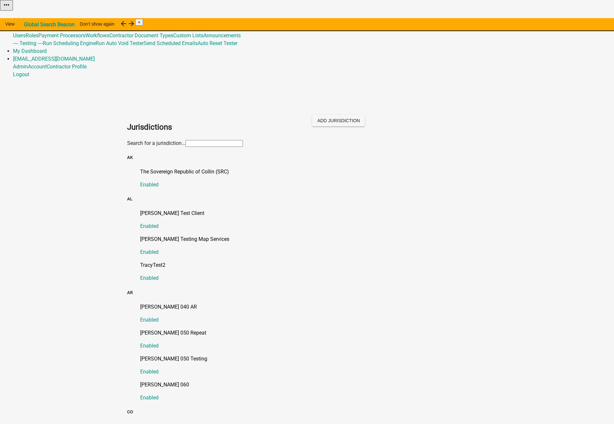
click at [28, 25] on link "Global" at bounding box center [20, 28] width 15 height 6
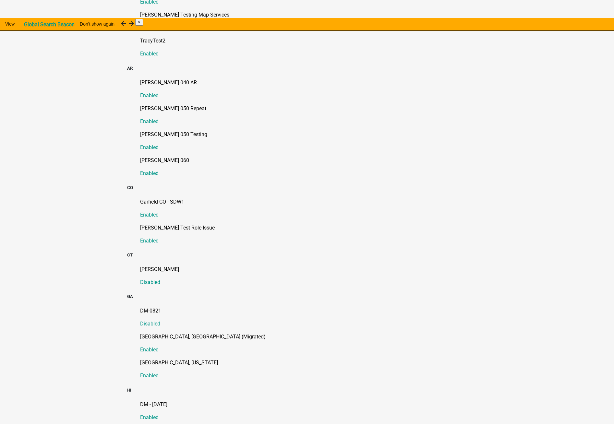
scroll to position [260, 0]
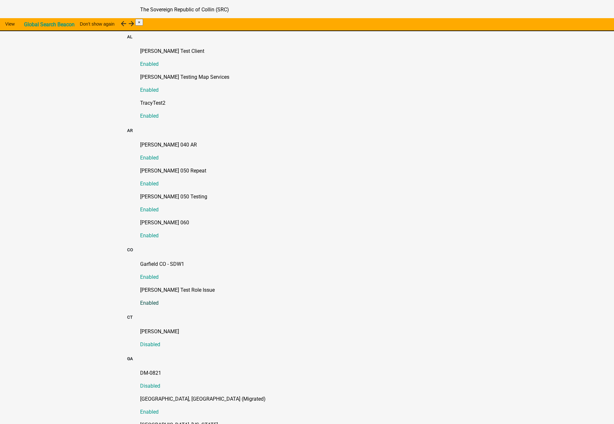
scroll to position [2484, 0]
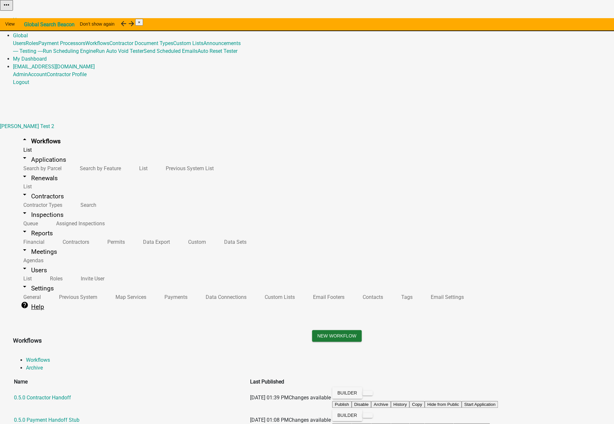
scroll to position [454, 0]
click at [21, 283] on icon "arrow_drop_down" at bounding box center [25, 287] width 8 height 8
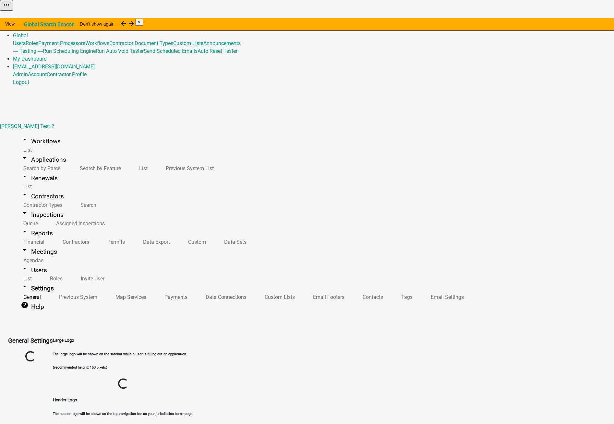
select select "IN"
select select "Central Standard Time"
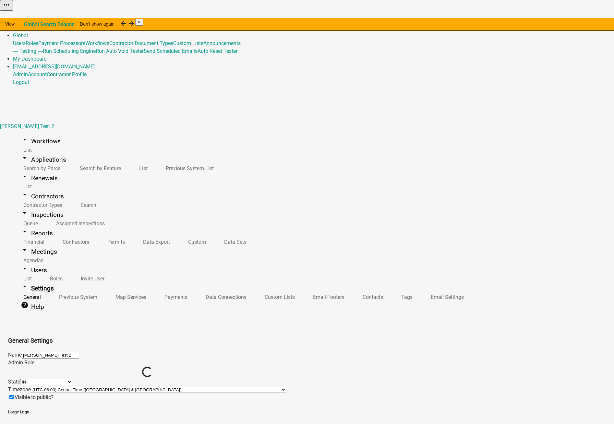
select select "eeaf323d-3f14-4767-83da-d3f35b512d77"
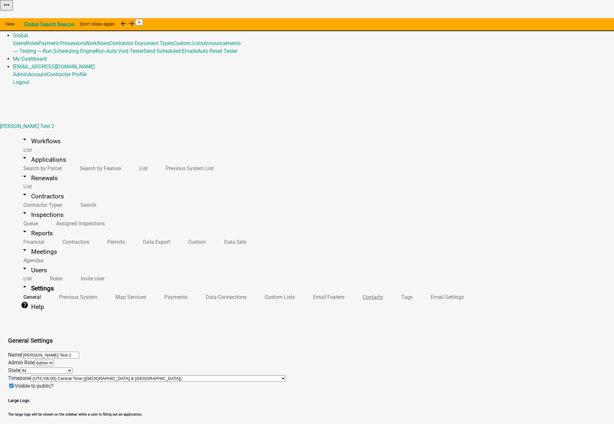
click at [352, 297] on link "Contacts" at bounding box center [371, 297] width 39 height 14
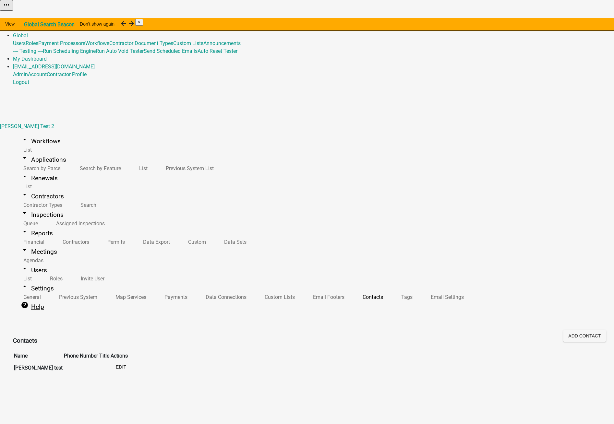
click at [21, 309] on icon "help" at bounding box center [25, 305] width 8 height 8
click at [55, 365] on link "Training Site" at bounding box center [40, 368] width 29 height 6
click at [63, 373] on link "Contact Support" at bounding box center [44, 376] width 37 height 6
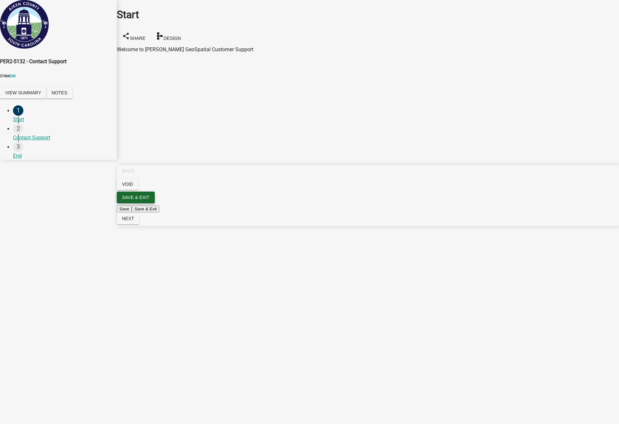
click at [150, 200] on span "Save & Exit" at bounding box center [136, 197] width 28 height 5
click at [591, 405] on button "Save & Exit" at bounding box center [605, 408] width 28 height 7
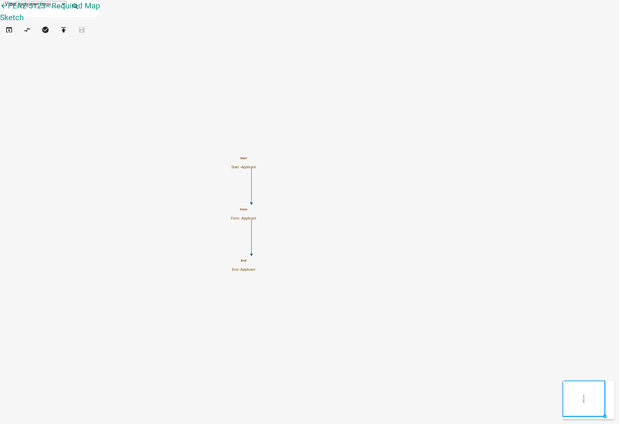
click at [358, 222] on icon "Start Start - Applicant Form Form - Applicant End End - Applicant" at bounding box center [309, 212] width 618 height 424
click at [256, 218] on div "Form Form - Applicant" at bounding box center [243, 214] width 25 height 13
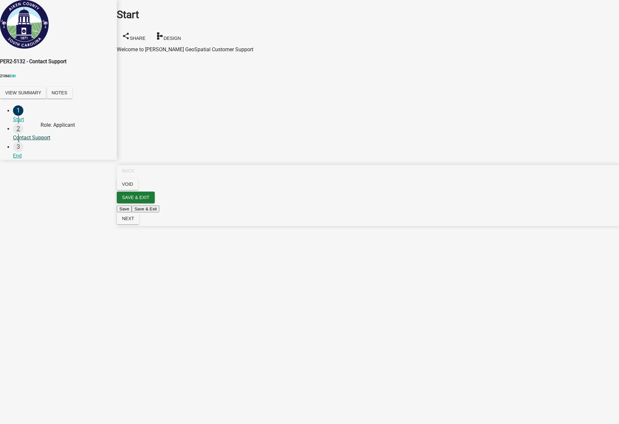
click at [32, 142] on div "2 Contact Support" at bounding box center [62, 133] width 99 height 18
click at [29, 140] on div "Contact Support" at bounding box center [62, 138] width 99 height 8
click at [13, 116] on div "1" at bounding box center [18, 110] width 10 height 10
click at [30, 123] on div "Start" at bounding box center [62, 120] width 99 height 8
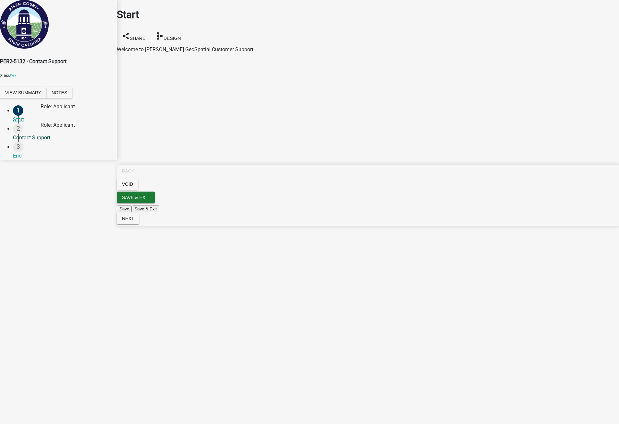
click at [31, 139] on div "Contact Support" at bounding box center [62, 138] width 99 height 8
click at [296, 144] on main "Start share Share schema Design Welcome to [PERSON_NAME] GeoSpatial Customer Su…" at bounding box center [368, 202] width 502 height 405
click at [150, 200] on span "Save & Exit" at bounding box center [136, 197] width 28 height 5
click at [591, 405] on button "Save & Exit" at bounding box center [605, 408] width 28 height 7
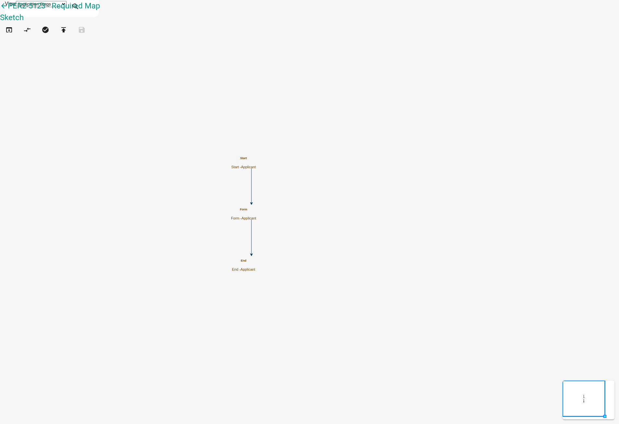
click at [256, 213] on div "Form Form - Applicant" at bounding box center [243, 214] width 25 height 13
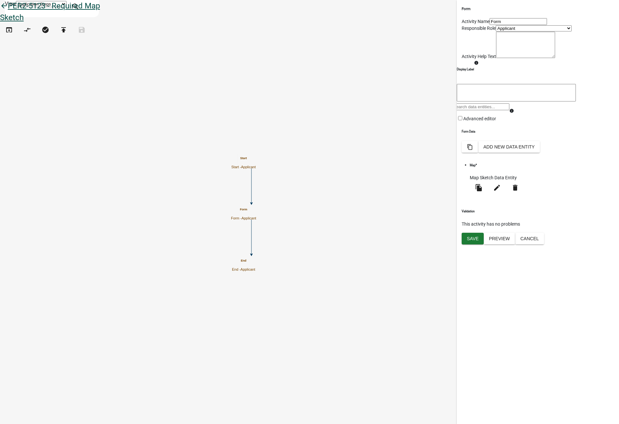
click at [8, 11] on icon "arrow_back" at bounding box center [4, 6] width 8 height 9
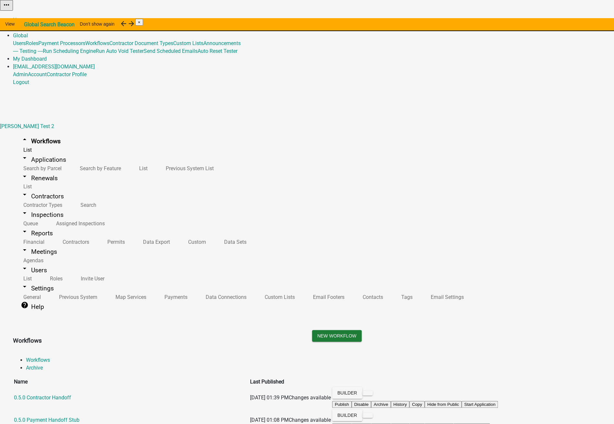
scroll to position [3964, 0]
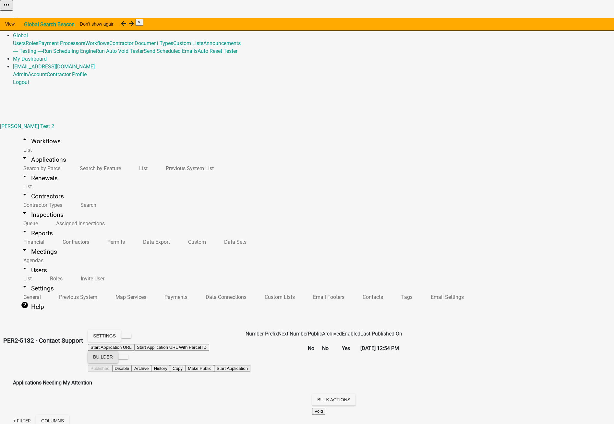
click at [118, 351] on button "Builder" at bounding box center [103, 357] width 30 height 12
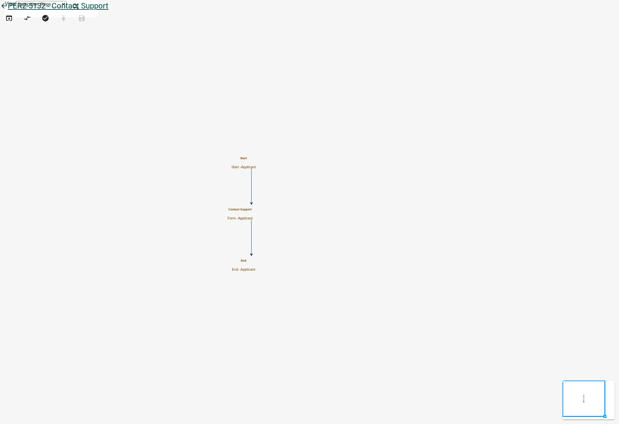
click at [8, 11] on icon "arrow_back" at bounding box center [4, 6] width 8 height 9
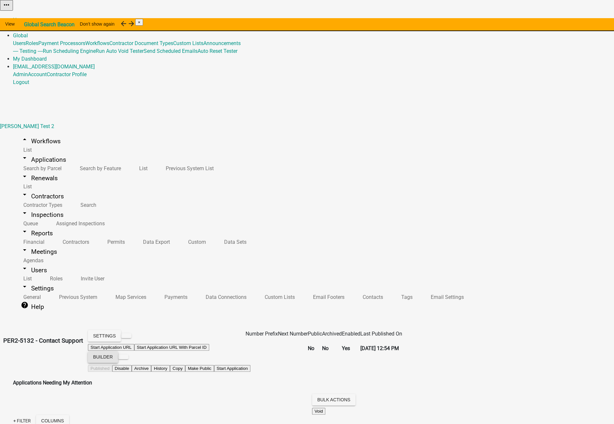
click at [118, 351] on button "Builder" at bounding box center [103, 357] width 30 height 12
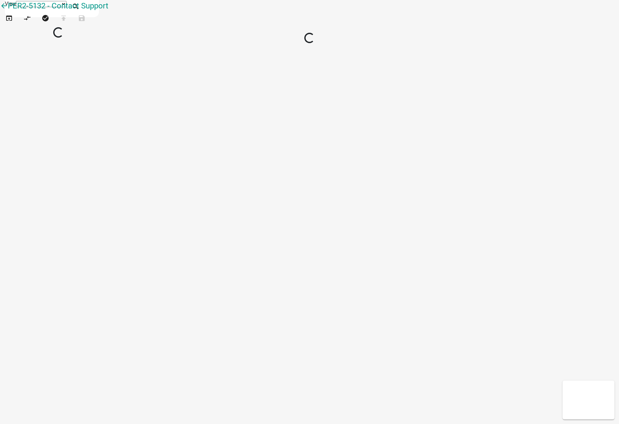
select select "1"
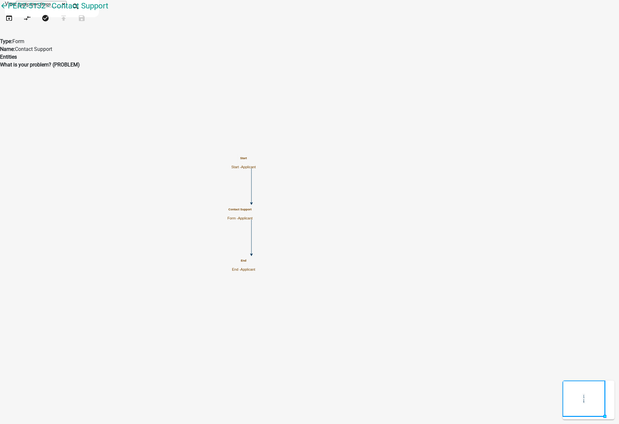
click at [253, 216] on p "Form - Applicant" at bounding box center [239, 218] width 25 height 4
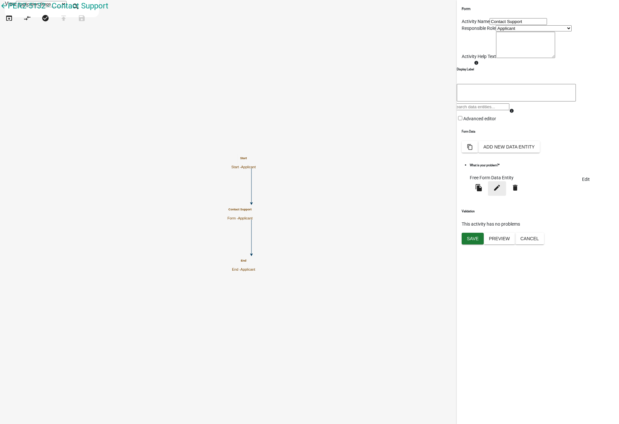
click at [501, 192] on icon "edit" at bounding box center [497, 188] width 8 height 8
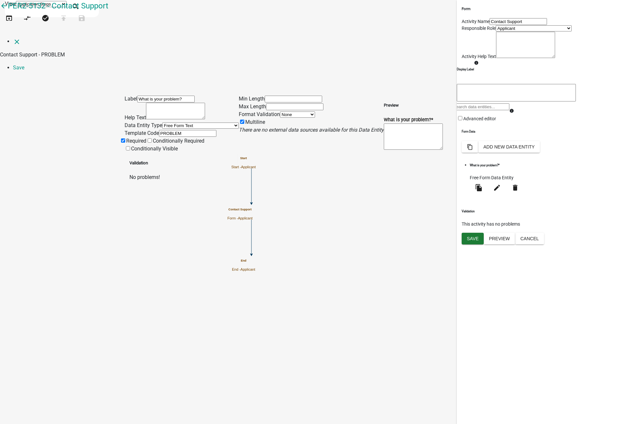
drag, startPoint x: 179, startPoint y: 44, endPoint x: 127, endPoint y: 41, distance: 52.0
click at [127, 95] on div "Label What is your problem? Help Text Data Entity Type Free Form Text Document …" at bounding box center [182, 124] width 114 height 58
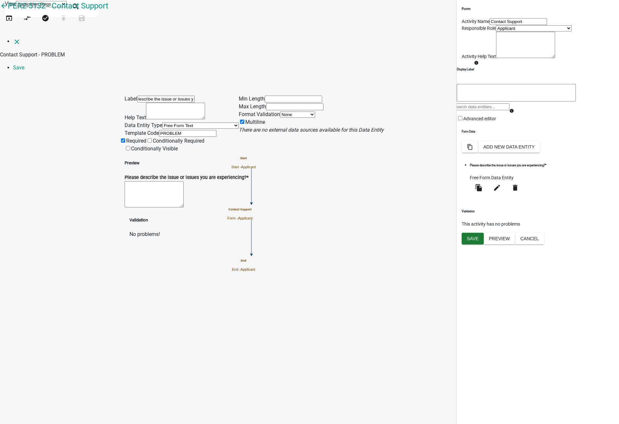
scroll to position [0, 19]
type input "Please describe the issue or issues you are experiencing??"
click at [24, 65] on link "Save" at bounding box center [18, 68] width 11 height 6
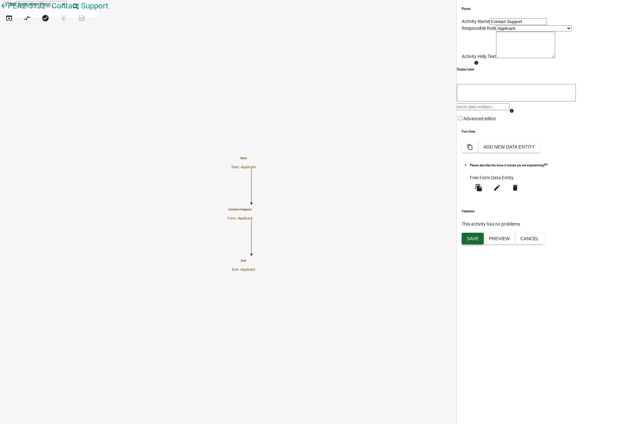
click at [474, 241] on span "Save" at bounding box center [473, 238] width 12 height 5
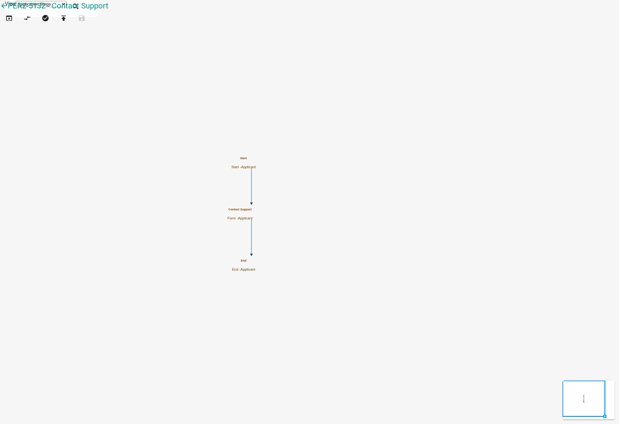
click at [253, 216] on p "Form - Applicant" at bounding box center [239, 218] width 25 height 4
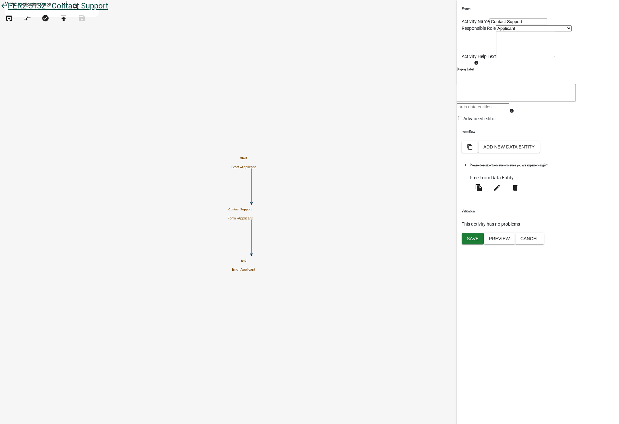
click at [8, 11] on icon "arrow_back" at bounding box center [4, 6] width 8 height 9
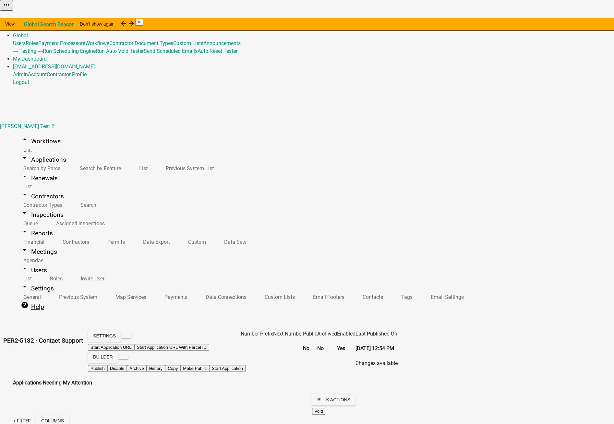
click at [27, 299] on link "help Help" at bounding box center [32, 306] width 39 height 15
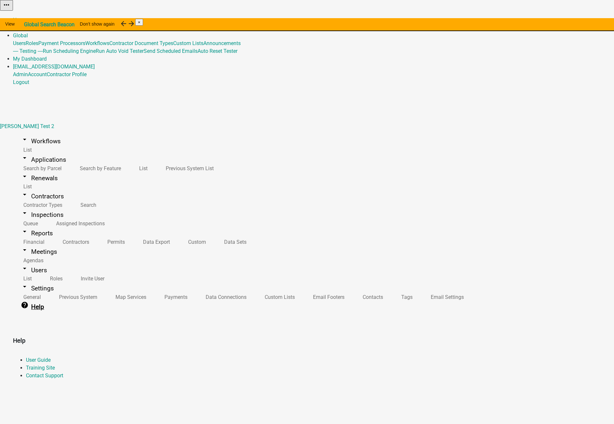
click at [18, 299] on link "help Help" at bounding box center [32, 306] width 39 height 15
click at [63, 373] on link "Contact Support" at bounding box center [44, 376] width 37 height 6
click at [34, 134] on link "arrow_drop_down Workflows" at bounding box center [40, 141] width 55 height 15
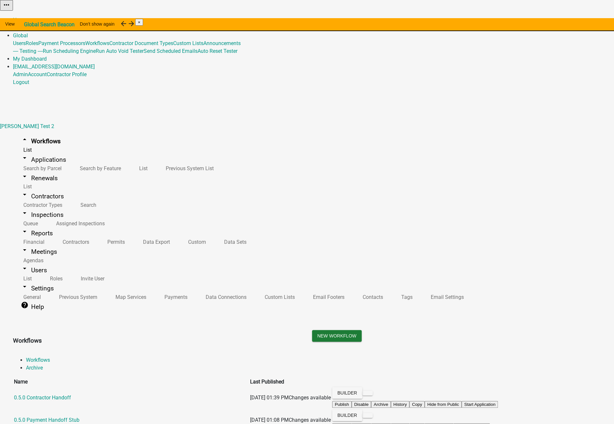
scroll to position [4047, 0]
click at [476, 20] on button "Publish" at bounding box center [465, 16] width 19 height 7
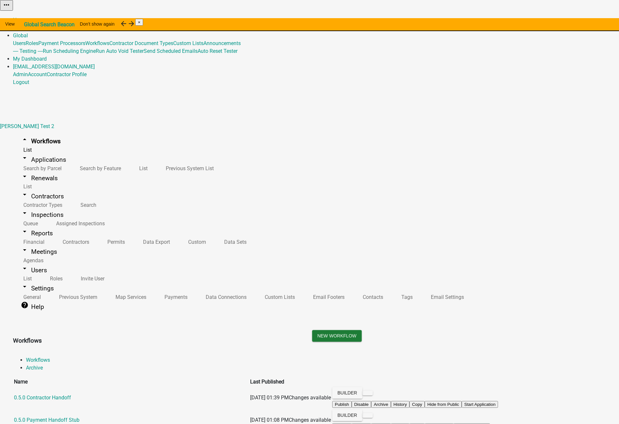
click at [24, 299] on link "help Help" at bounding box center [32, 306] width 39 height 15
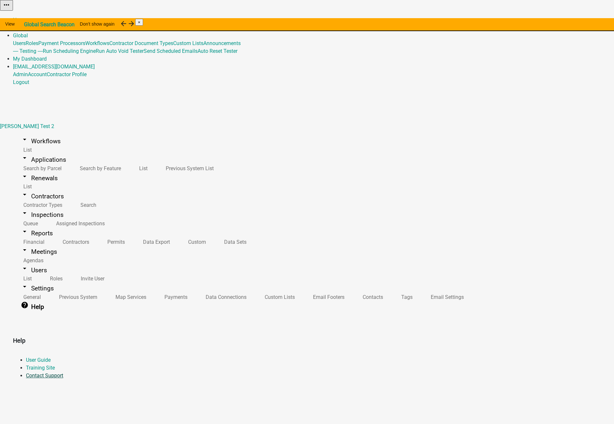
click at [63, 373] on link "Contact Support" at bounding box center [44, 376] width 37 height 6
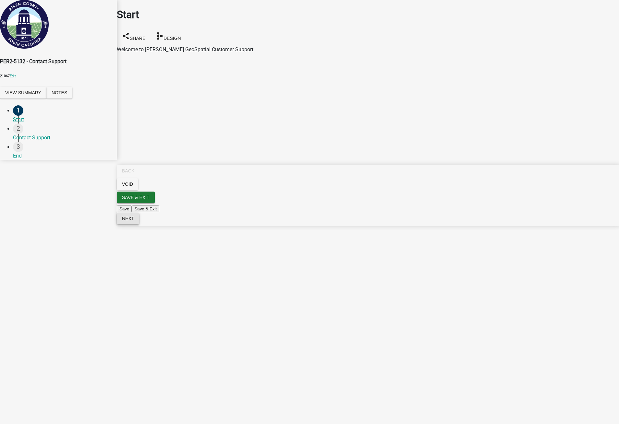
drag, startPoint x: 594, startPoint y: 415, endPoint x: 572, endPoint y: 401, distance: 26.3
click at [134, 221] on span "Next" at bounding box center [128, 218] width 12 height 5
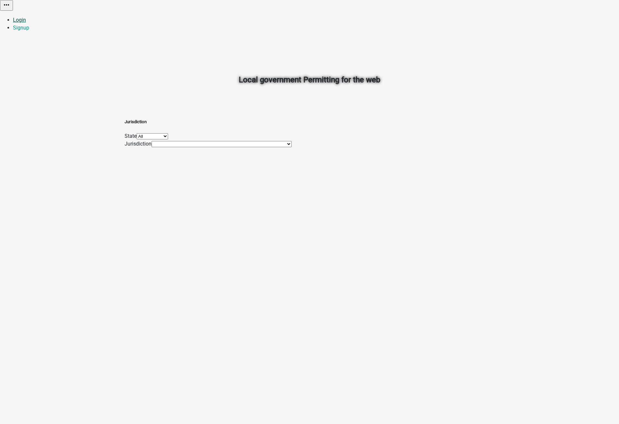
click at [26, 17] on link "Login" at bounding box center [19, 20] width 13 height 6
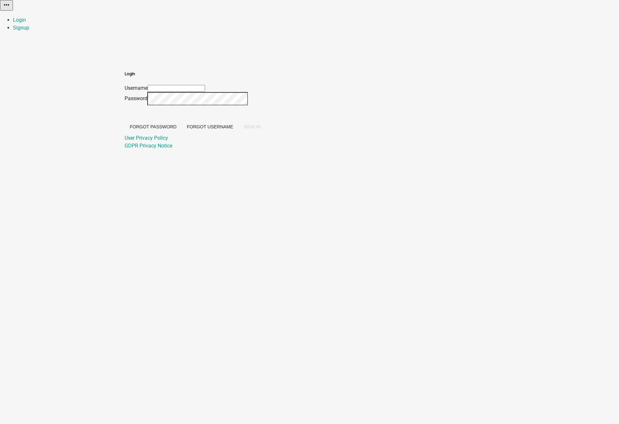
click at [205, 85] on input "Username" at bounding box center [176, 88] width 57 height 7
type input "[EMAIL_ADDRESS][DOMAIN_NAME]"
click at [260, 129] on span "SIGN IN" at bounding box center [252, 126] width 17 height 5
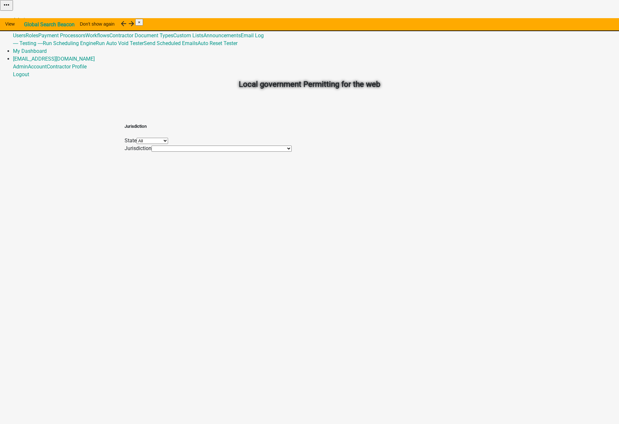
click at [28, 17] on link "Admin" at bounding box center [20, 20] width 15 height 6
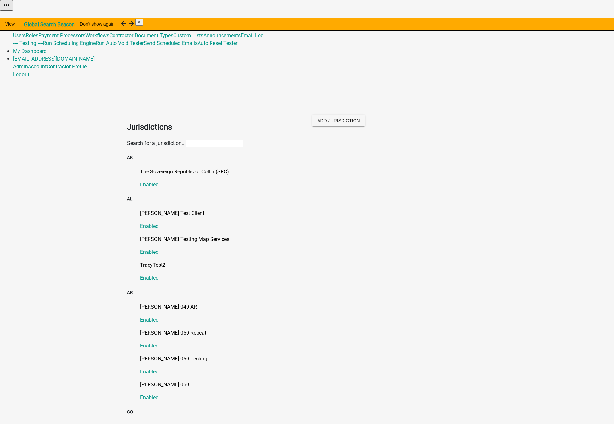
click at [28, 25] on link "Global" at bounding box center [20, 28] width 15 height 6
click at [264, 39] on link "Email Log" at bounding box center [252, 35] width 23 height 6
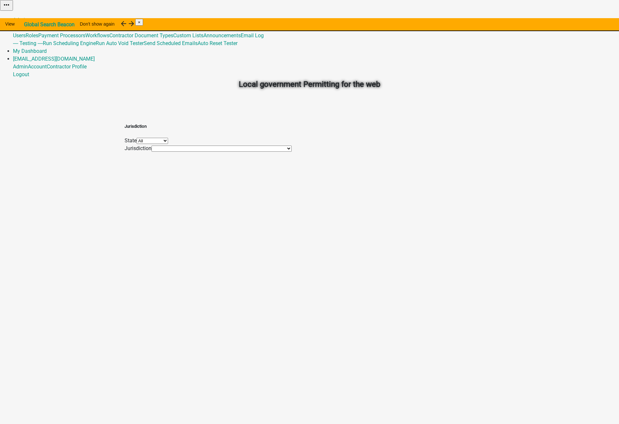
click at [28, 25] on link "Global" at bounding box center [20, 28] width 15 height 6
click at [264, 39] on link "Email Log" at bounding box center [252, 35] width 23 height 6
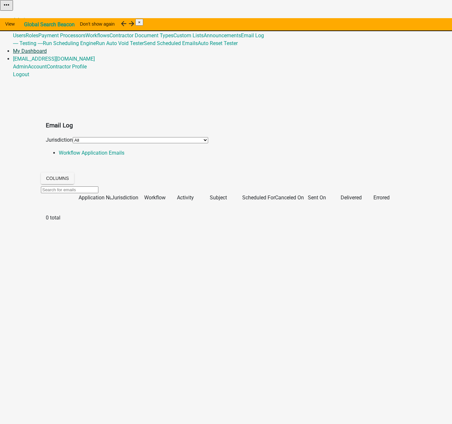
click at [47, 48] on link "My Dashboard" at bounding box center [30, 51] width 34 height 6
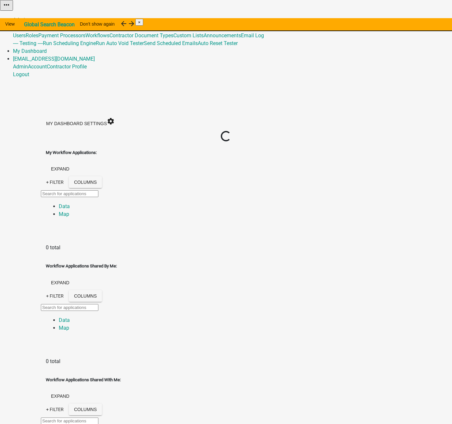
click at [28, 17] on link "Admin" at bounding box center [20, 20] width 15 height 6
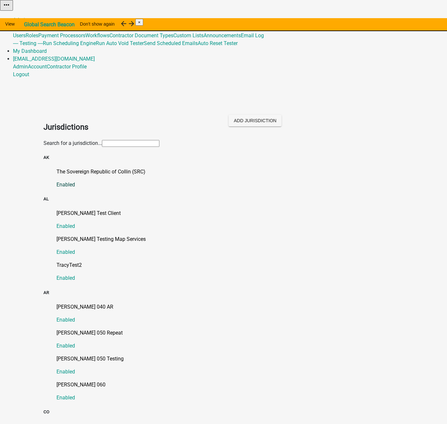
click at [85, 168] on p "The Sovereign Republic of Collin (SRC)" at bounding box center [229, 172] width 347 height 8
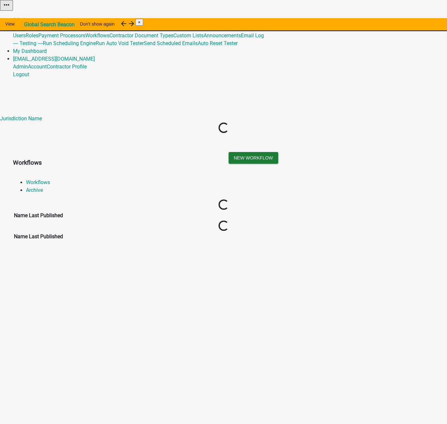
click at [28, 25] on link "Global" at bounding box center [20, 28] width 15 height 6
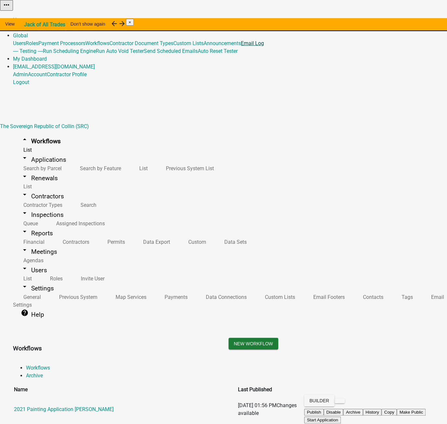
click at [262, 46] on link "Email Log" at bounding box center [252, 43] width 23 height 6
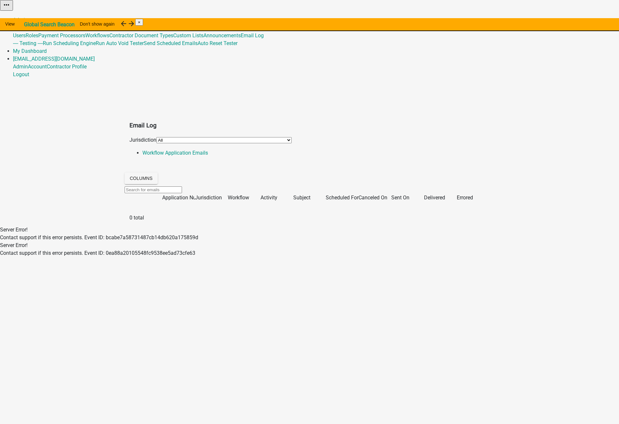
click at [525, 344] on body "Internet Explorer does NOT work with GeoPermits. Get a new browser for more sec…" at bounding box center [309, 212] width 619 height 424
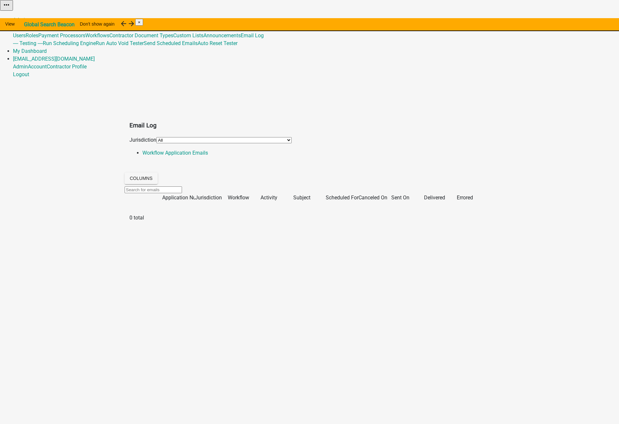
click at [28, 25] on link "Global" at bounding box center [20, 28] width 15 height 6
click at [264, 39] on link "Email Log" at bounding box center [252, 35] width 23 height 6
click at [28, 25] on link "Global" at bounding box center [20, 28] width 15 height 6
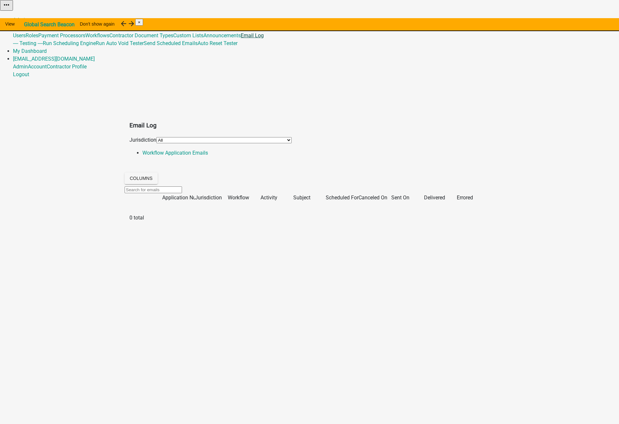
click at [264, 39] on link "Email Log" at bounding box center [252, 35] width 23 height 6
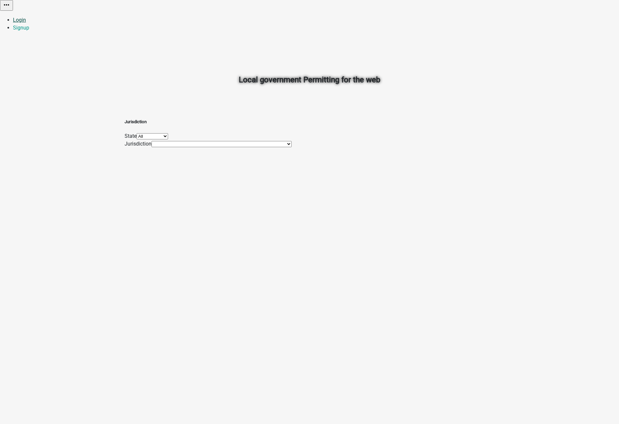
click at [26, 17] on link "Login" at bounding box center [19, 20] width 13 height 6
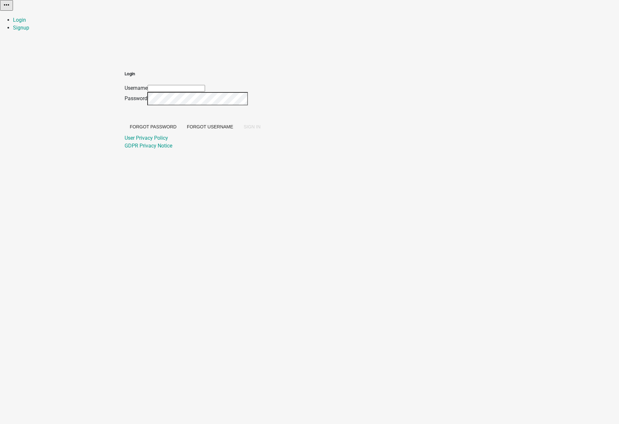
click at [205, 85] on input "Username" at bounding box center [176, 88] width 57 height 7
type input "[EMAIL_ADDRESS][DOMAIN_NAME]"
click at [260, 129] on span "SIGN IN" at bounding box center [252, 126] width 17 height 5
